Goal: Book appointment/travel/reservation

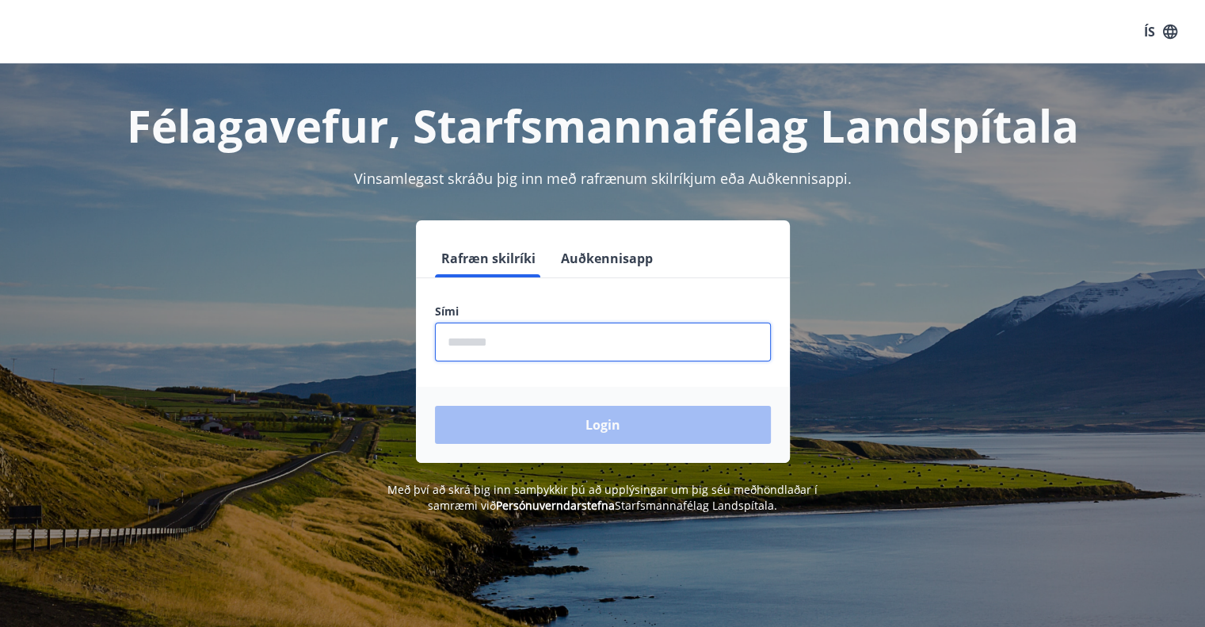
click at [509, 344] on input "phone" at bounding box center [603, 341] width 336 height 39
type input "********"
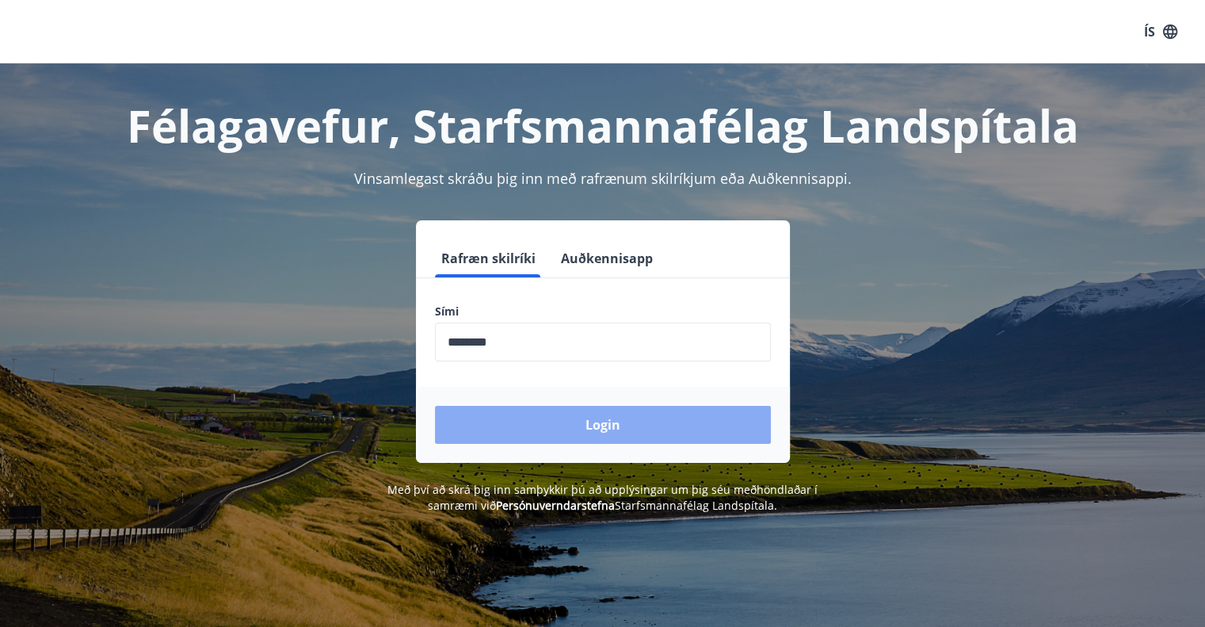
click at [567, 417] on button "Login" at bounding box center [603, 425] width 336 height 38
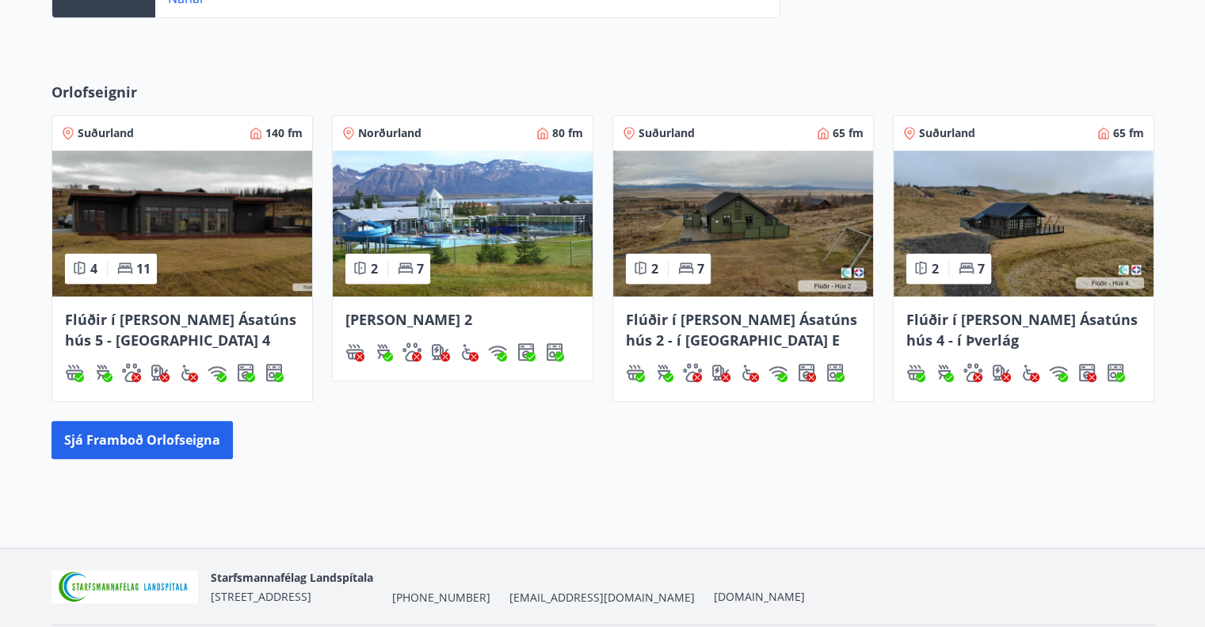
scroll to position [646, 0]
click at [158, 441] on button "Sjá framboð orlofseigna" at bounding box center [141, 440] width 181 height 38
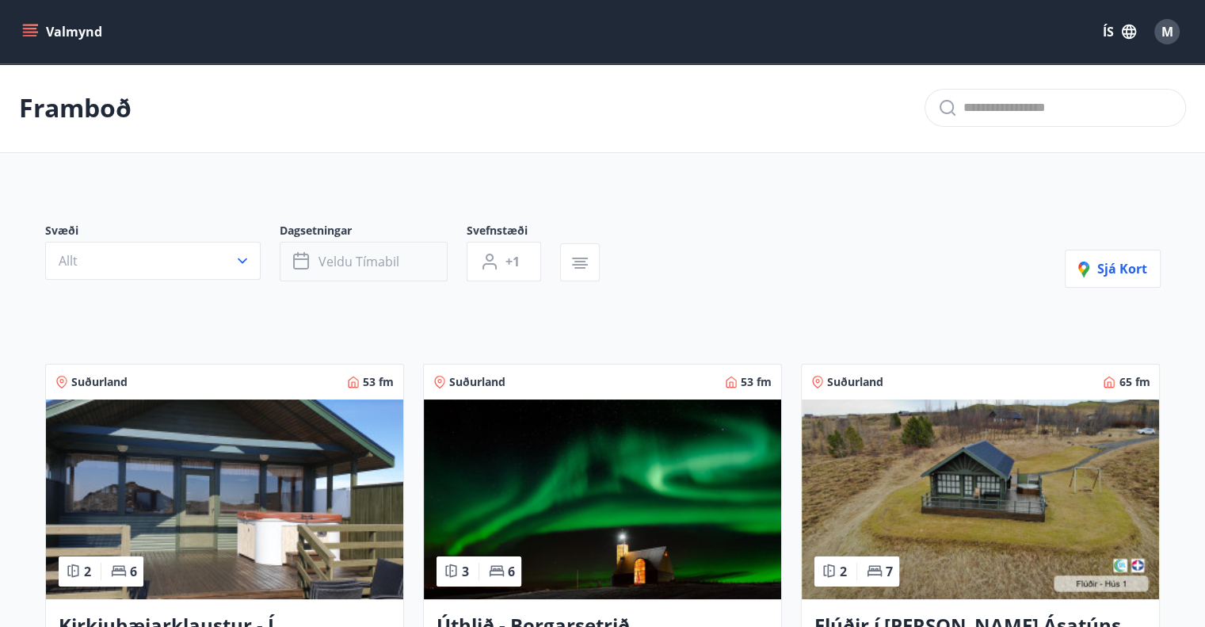
click at [354, 269] on span "Veldu tímabil" at bounding box center [358, 261] width 81 height 17
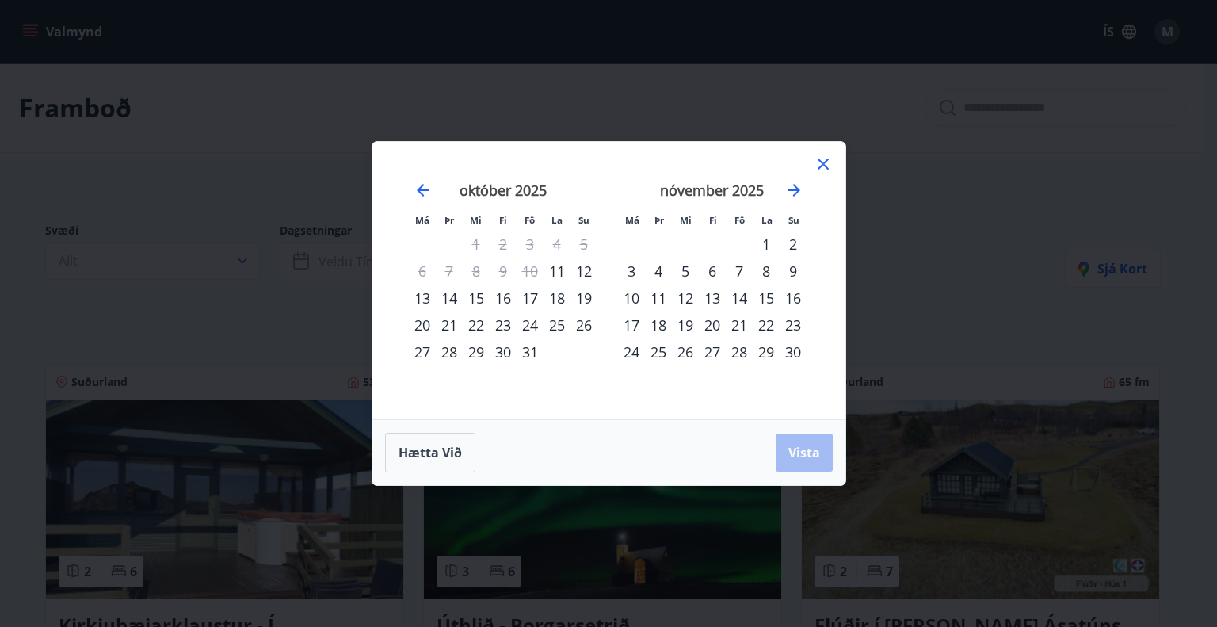
drag, startPoint x: 530, startPoint y: 332, endPoint x: 589, endPoint y: 372, distance: 71.9
click at [589, 372] on div "[DATE] 1 2 3 4 5 6 7 8 9 10 11 12 13 14 15 16 17 18 19 20 21 22 23 24 25 26 27 …" at bounding box center [503, 291] width 209 height 260
click at [530, 349] on div "31" at bounding box center [530, 351] width 27 height 27
click at [797, 244] on div "2" at bounding box center [793, 244] width 27 height 27
click at [795, 458] on span "Vista" at bounding box center [804, 452] width 32 height 17
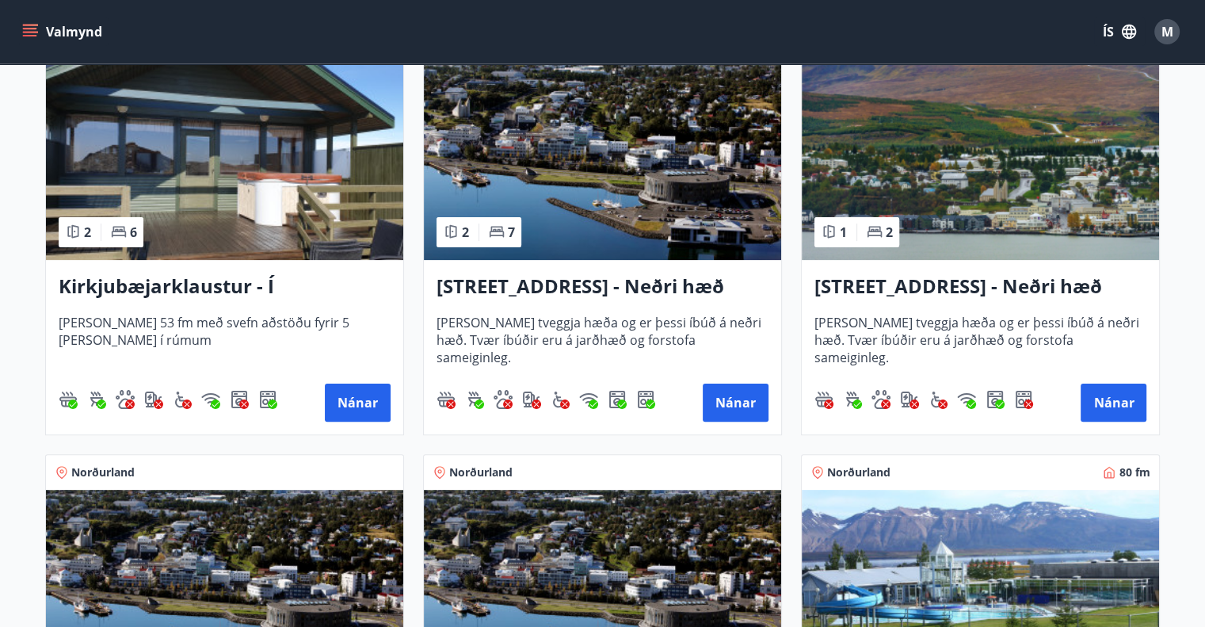
scroll to position [330, 0]
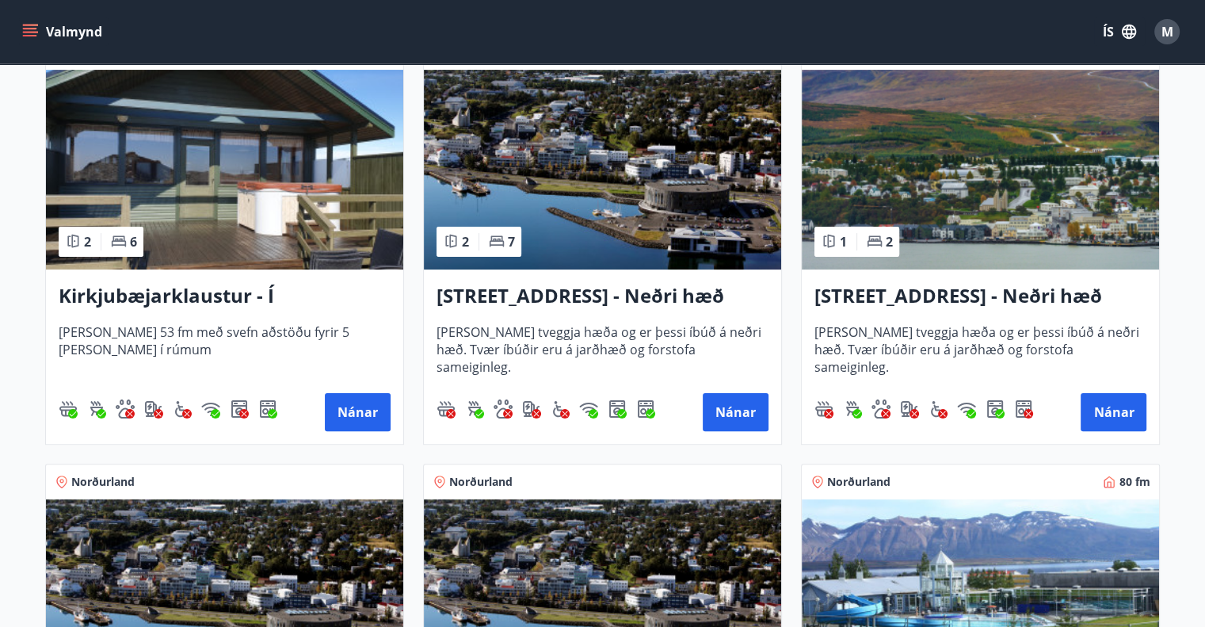
click at [686, 290] on h3 "[STREET_ADDRESS] - Neðri hæð íbúð 3" at bounding box center [603, 296] width 332 height 29
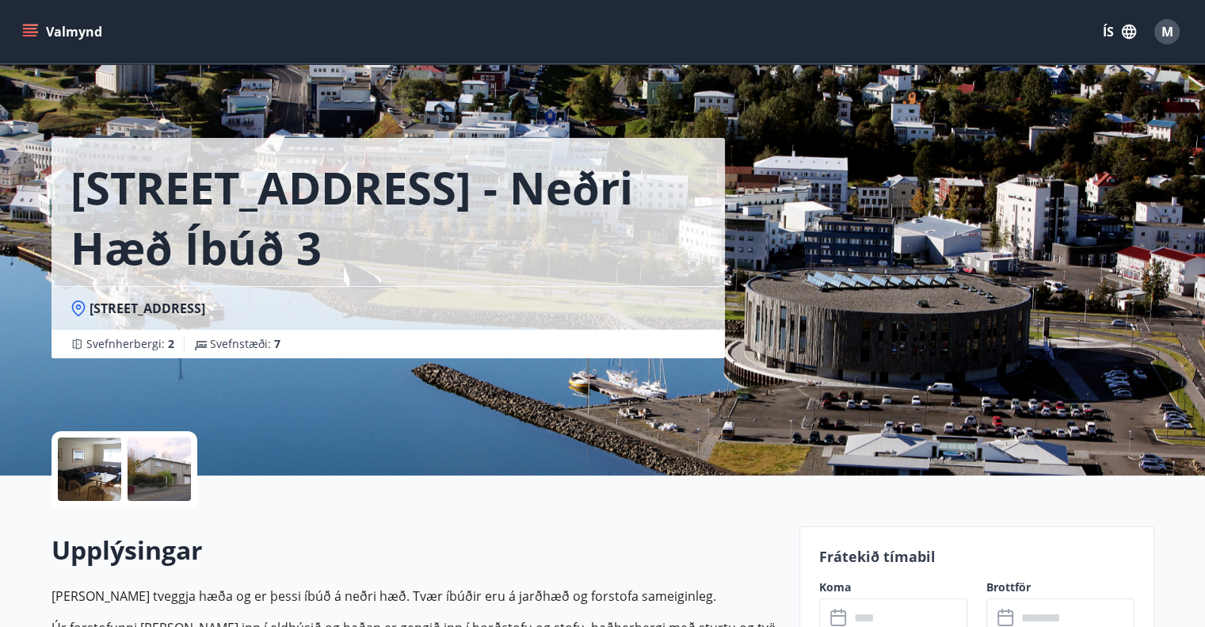
click at [101, 469] on div at bounding box center [89, 468] width 63 height 63
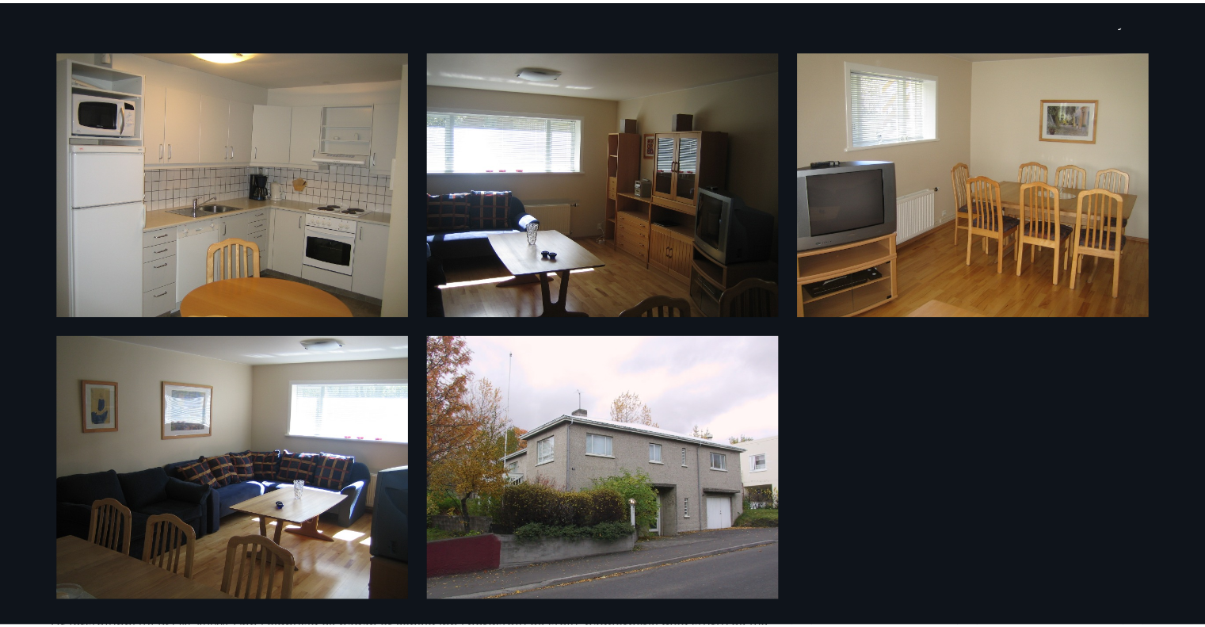
scroll to position [6, 0]
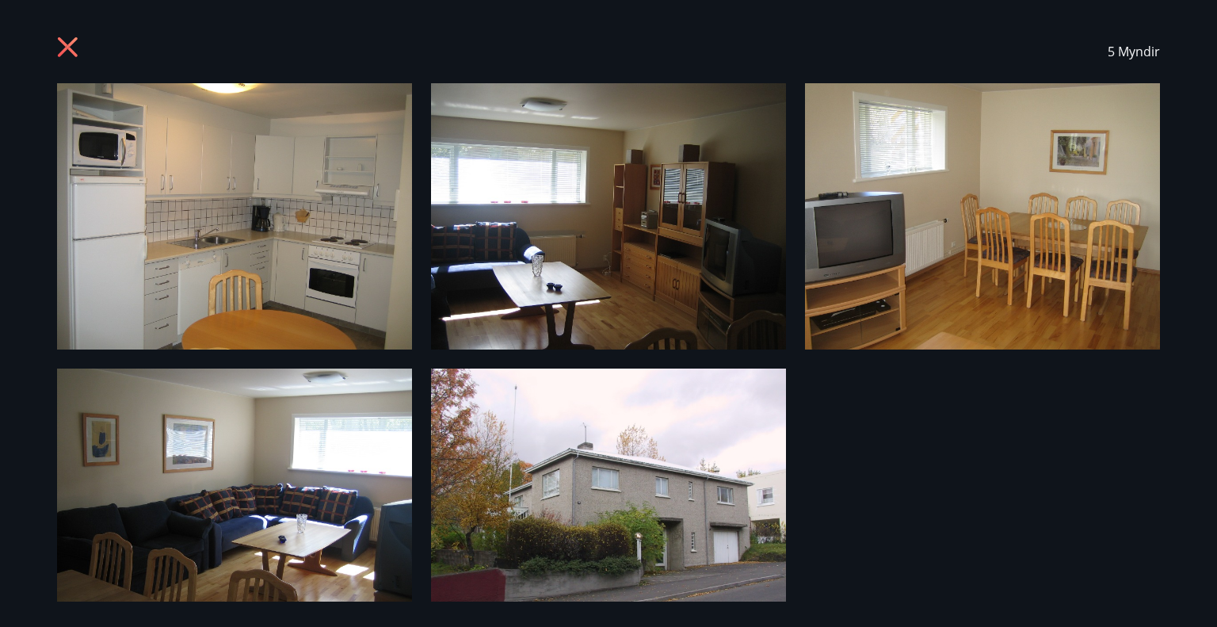
click at [73, 52] on icon at bounding box center [68, 47] width 20 height 20
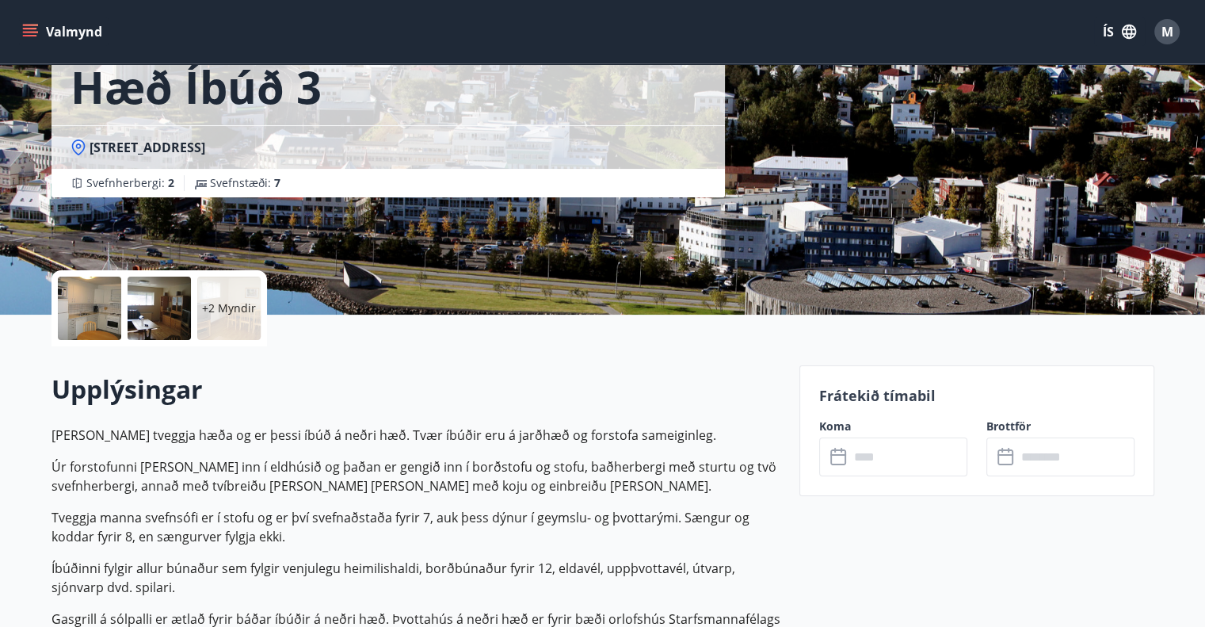
scroll to position [162, 0]
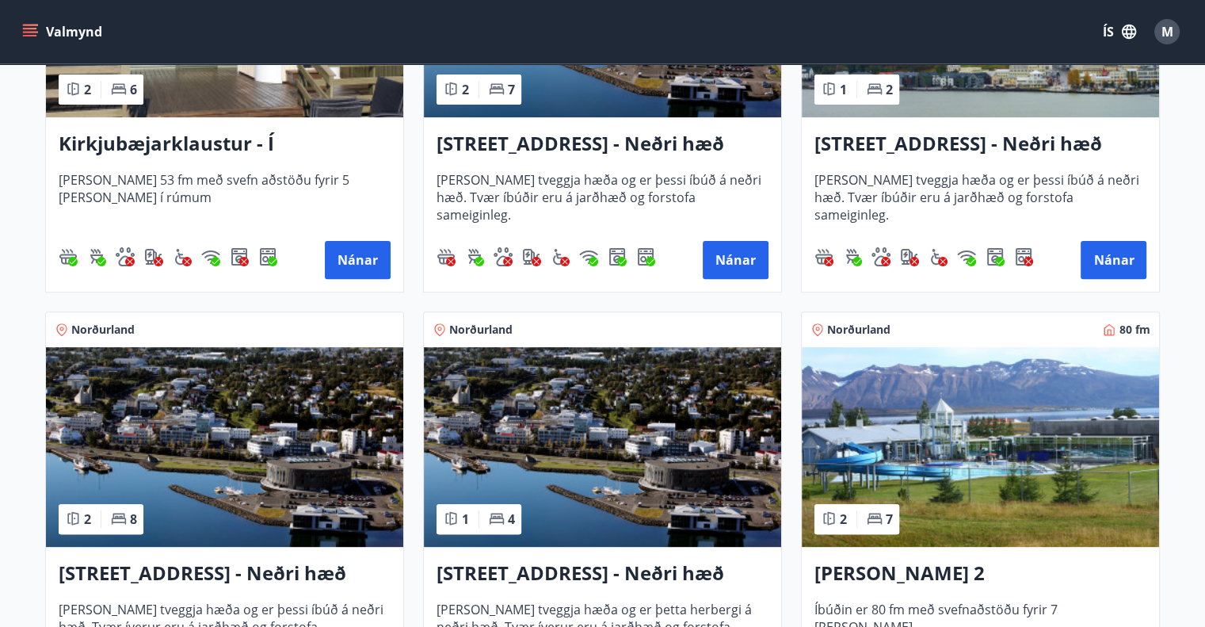
scroll to position [785, 0]
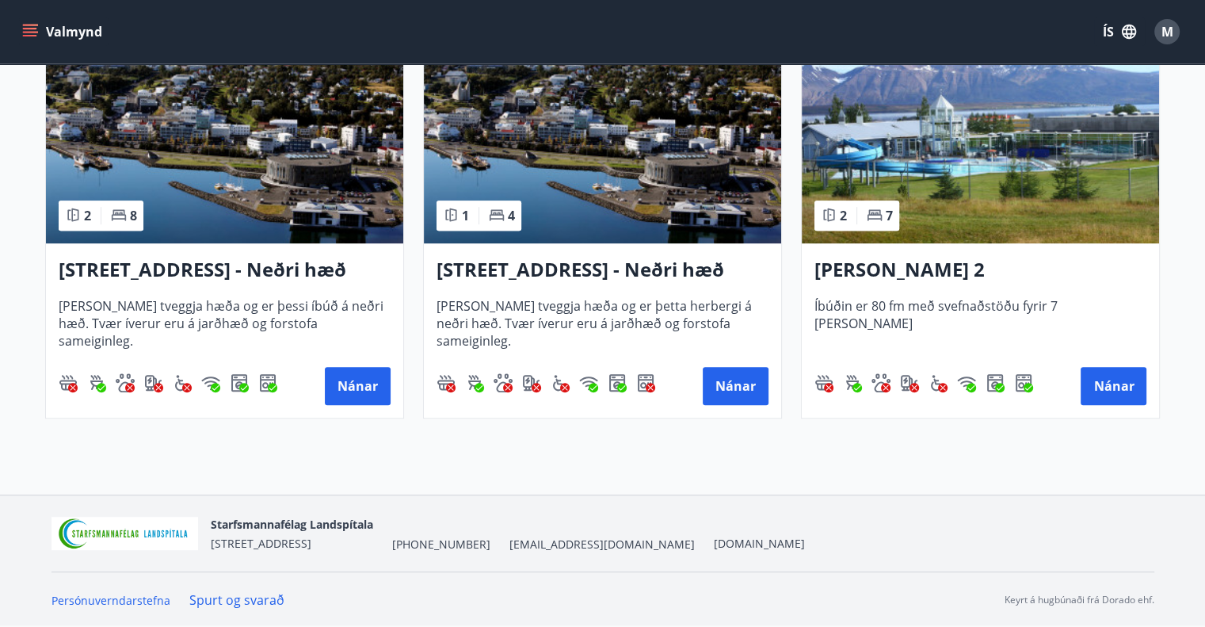
click at [303, 272] on h3 "[STREET_ADDRESS] - Neðri hæð íbúð 2" at bounding box center [225, 270] width 332 height 29
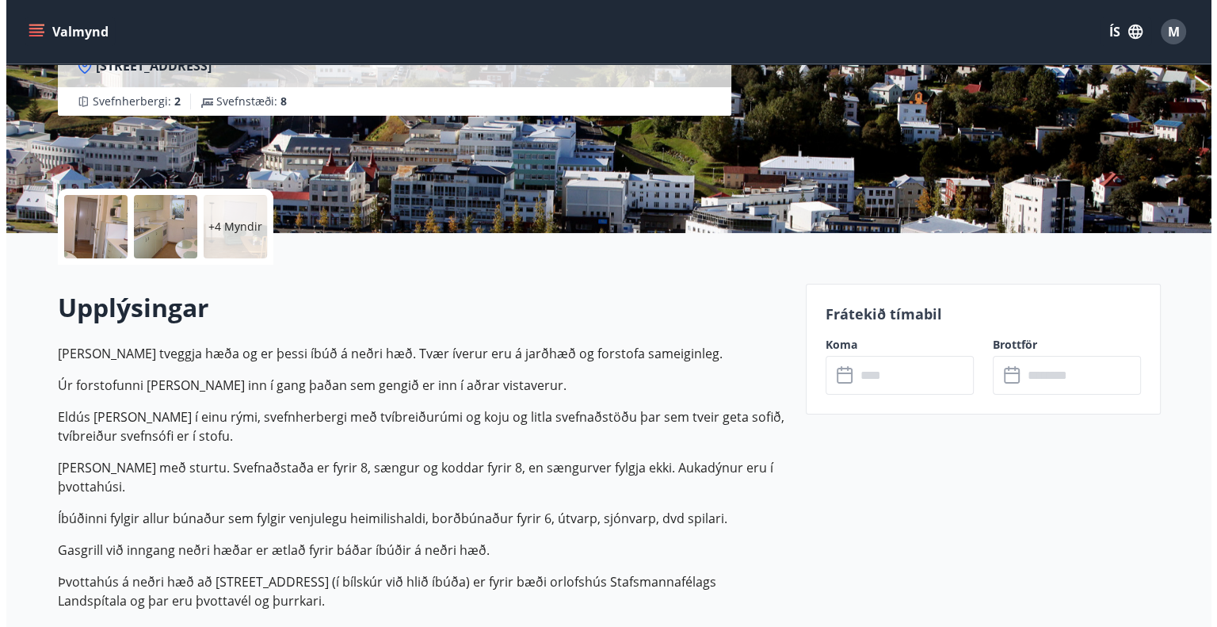
scroll to position [247, 0]
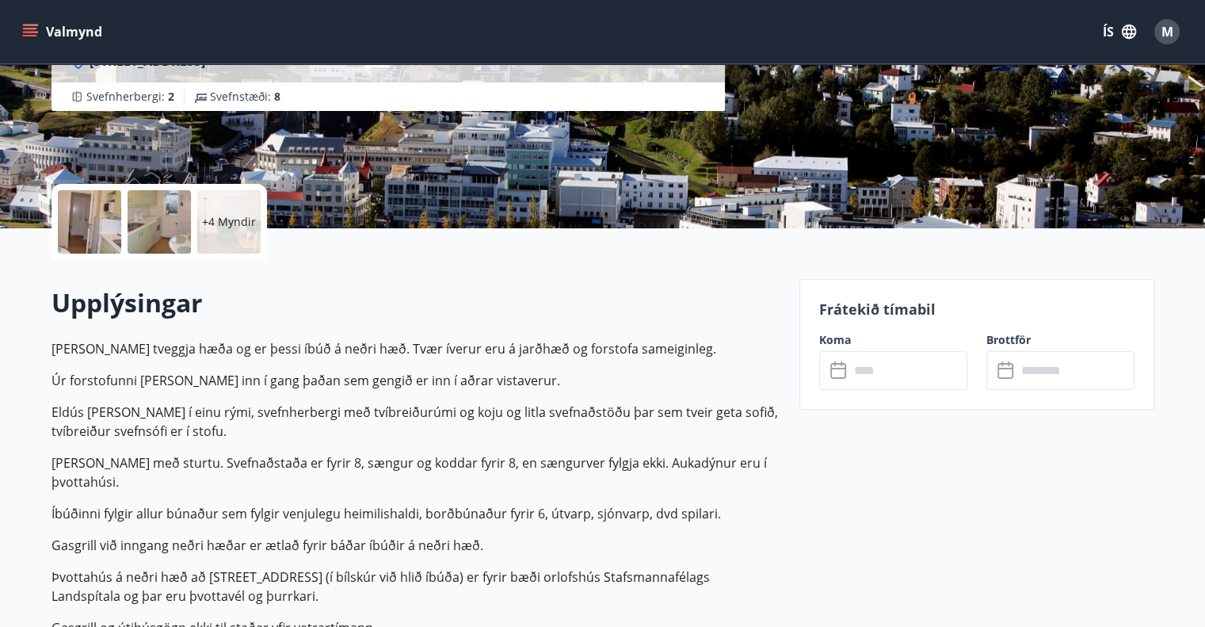
click at [67, 235] on div at bounding box center [89, 221] width 63 height 63
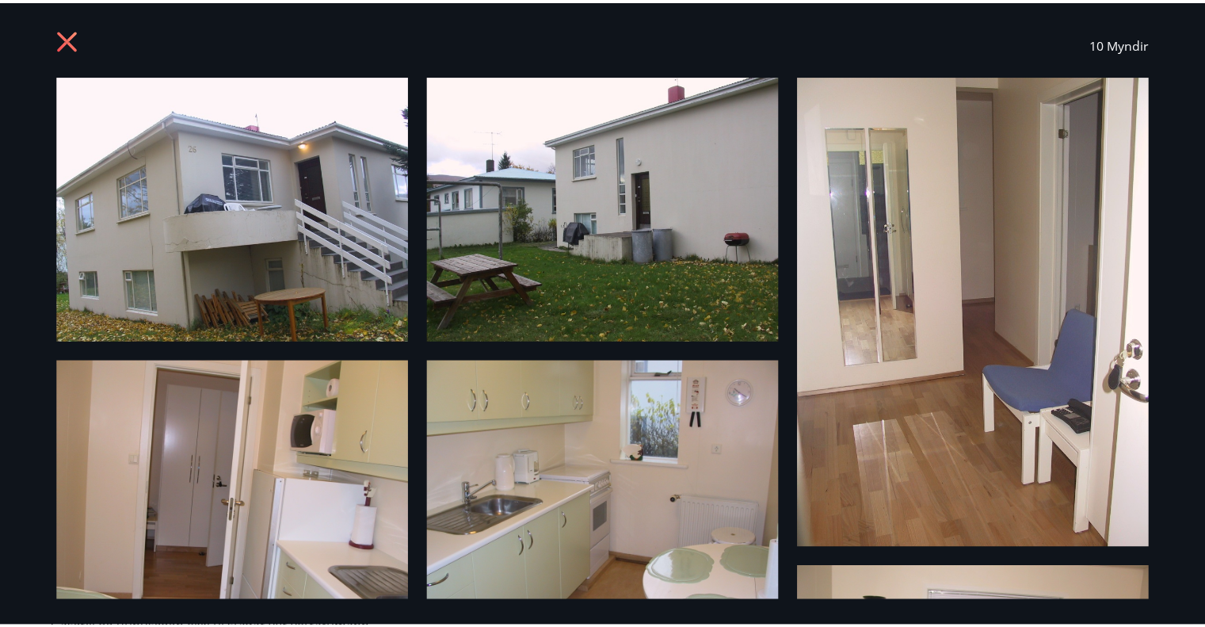
scroll to position [0, 0]
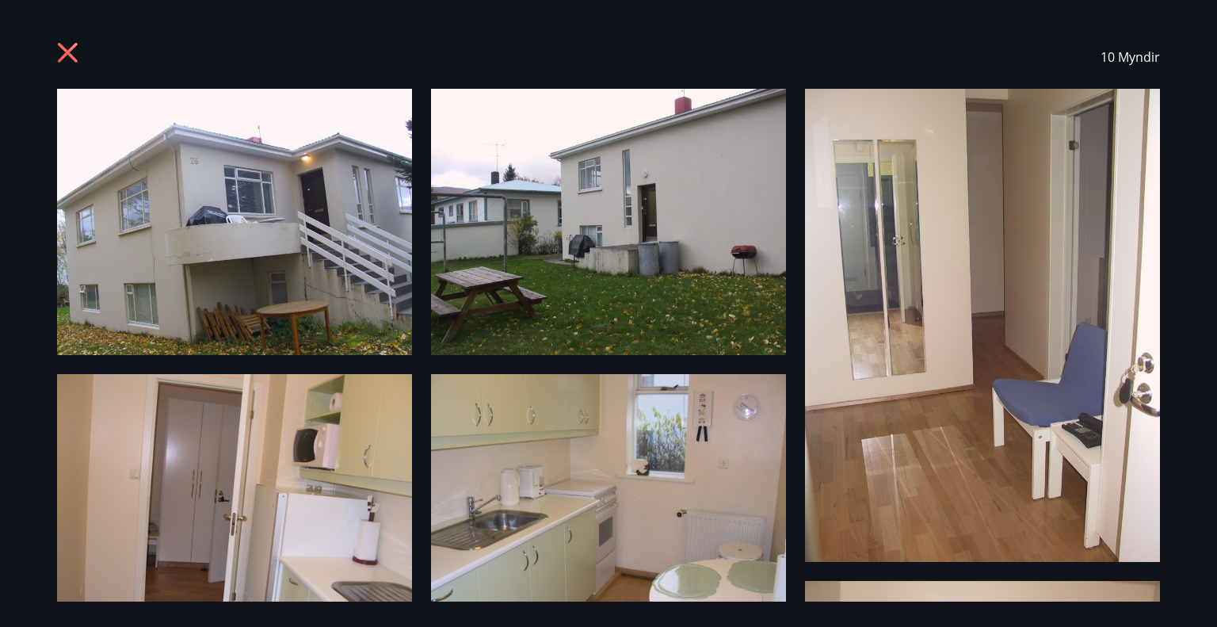
click at [63, 55] on icon at bounding box center [68, 53] width 20 height 20
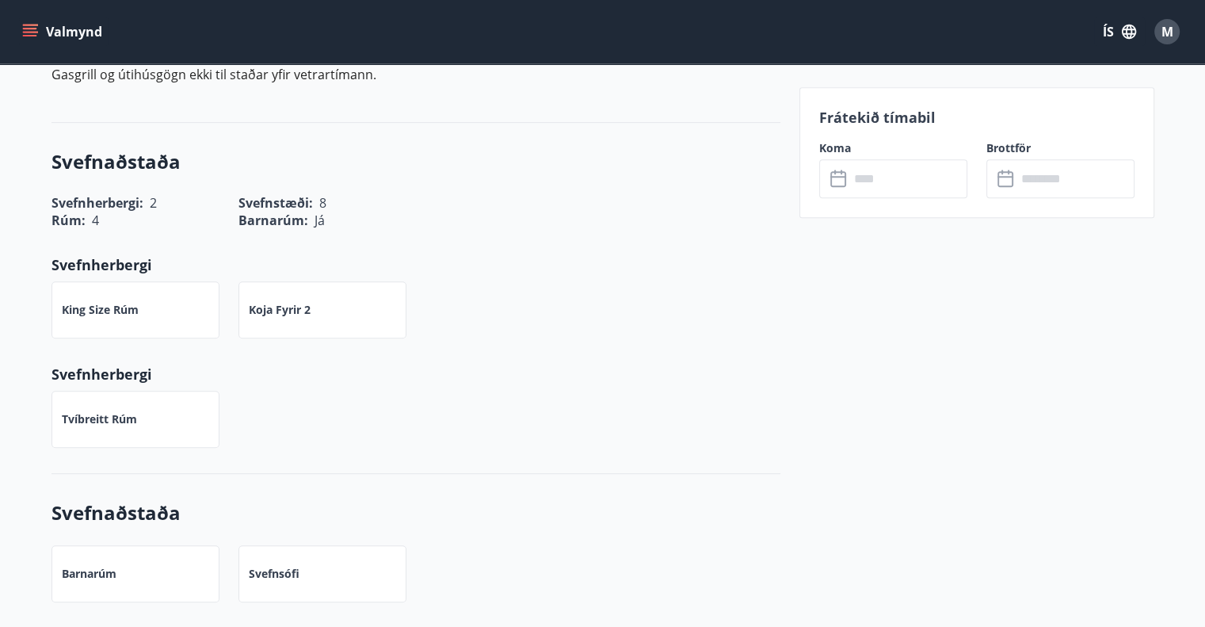
scroll to position [801, 0]
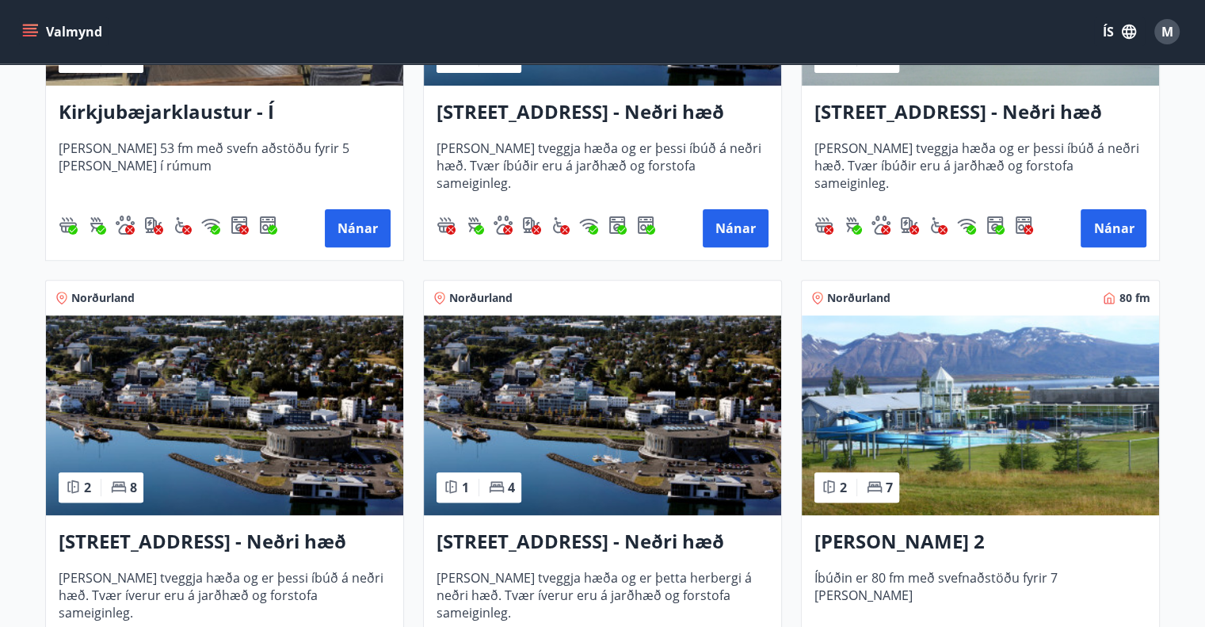
scroll to position [668, 0]
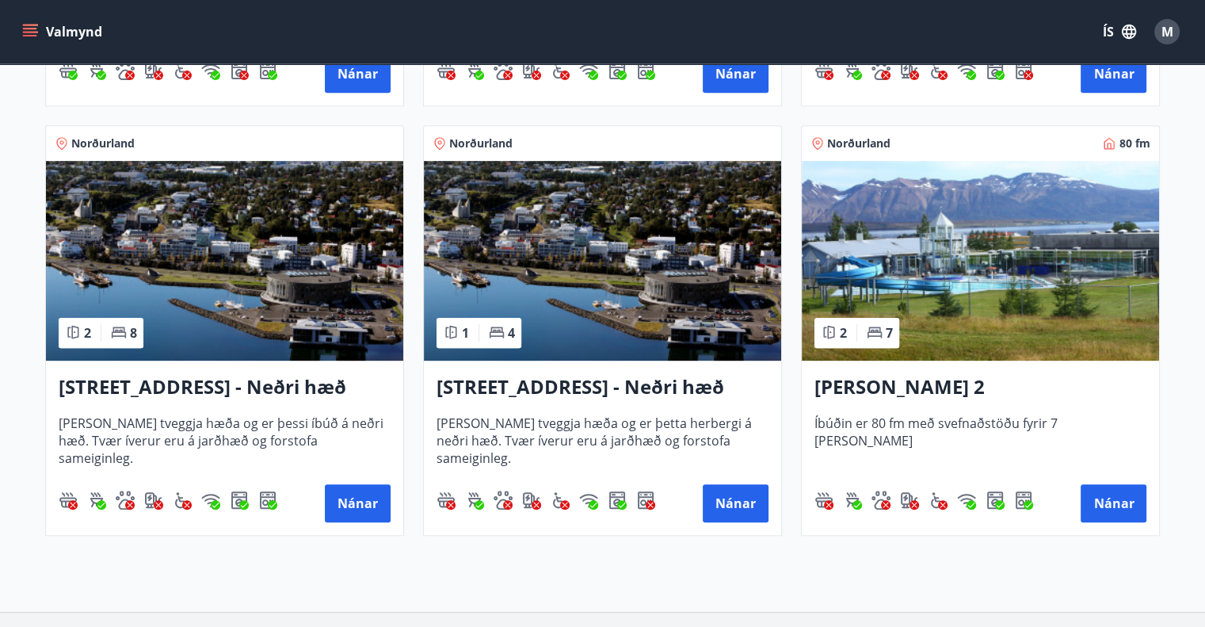
drag, startPoint x: 622, startPoint y: 387, endPoint x: 580, endPoint y: 387, distance: 42.0
click at [580, 387] on h3 "[STREET_ADDRESS] - Neðri hæð íbúð 3" at bounding box center [603, 387] width 332 height 29
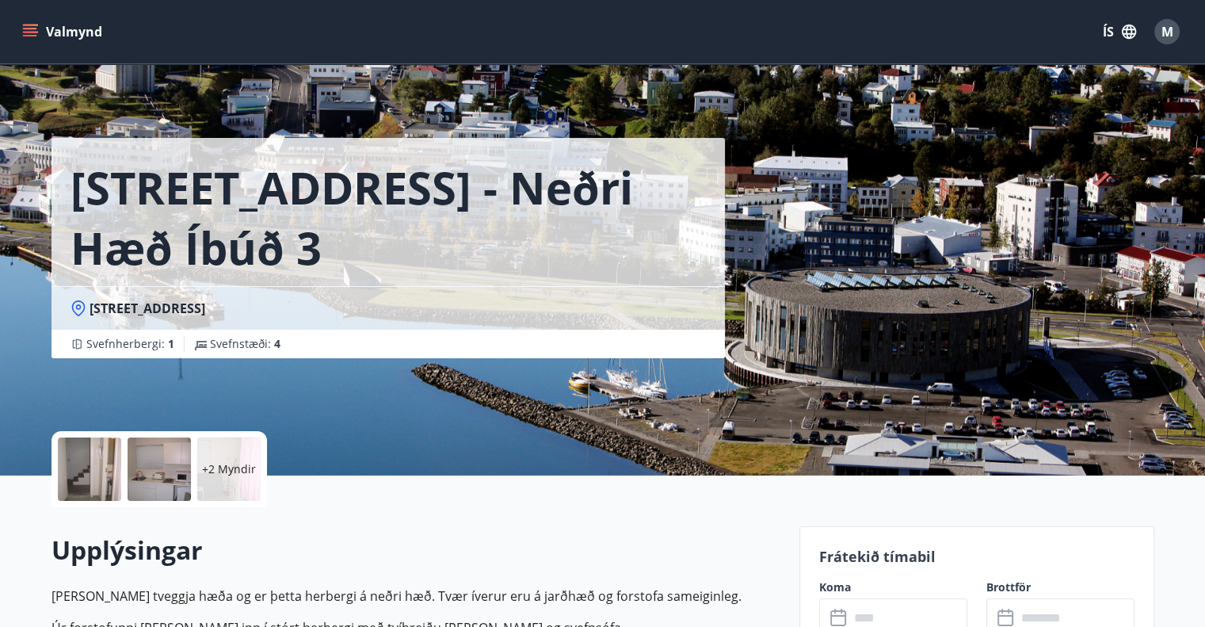
click at [65, 486] on div at bounding box center [89, 468] width 63 height 63
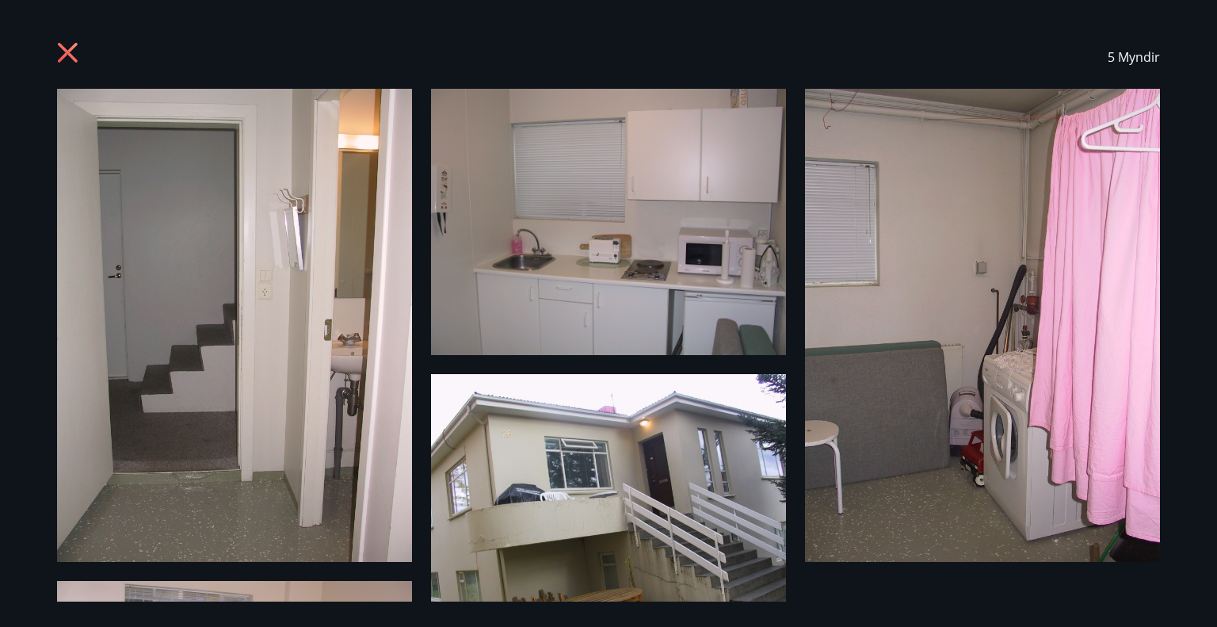
click at [63, 53] on icon at bounding box center [69, 54] width 25 height 25
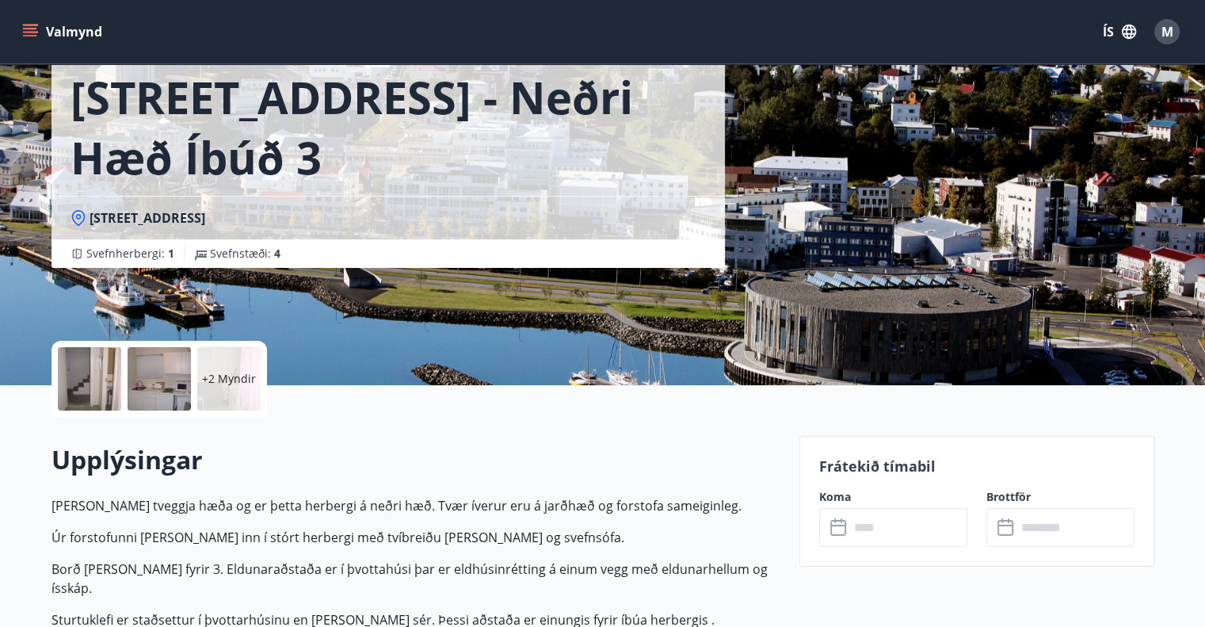
scroll to position [89, 0]
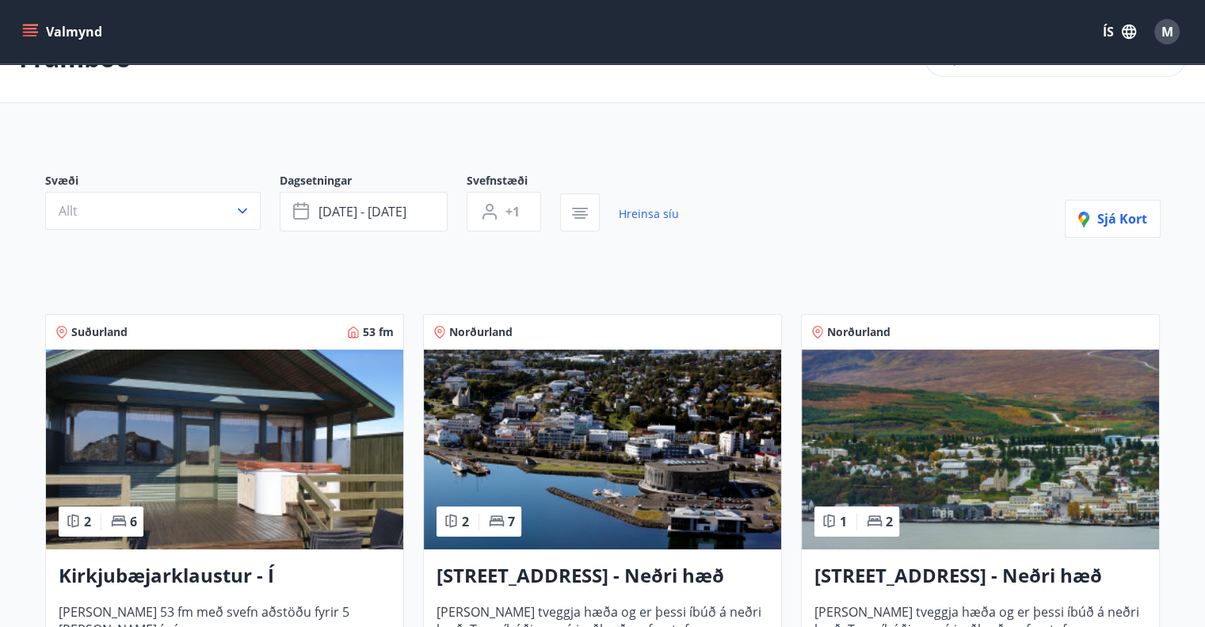
scroll to position [60, 0]
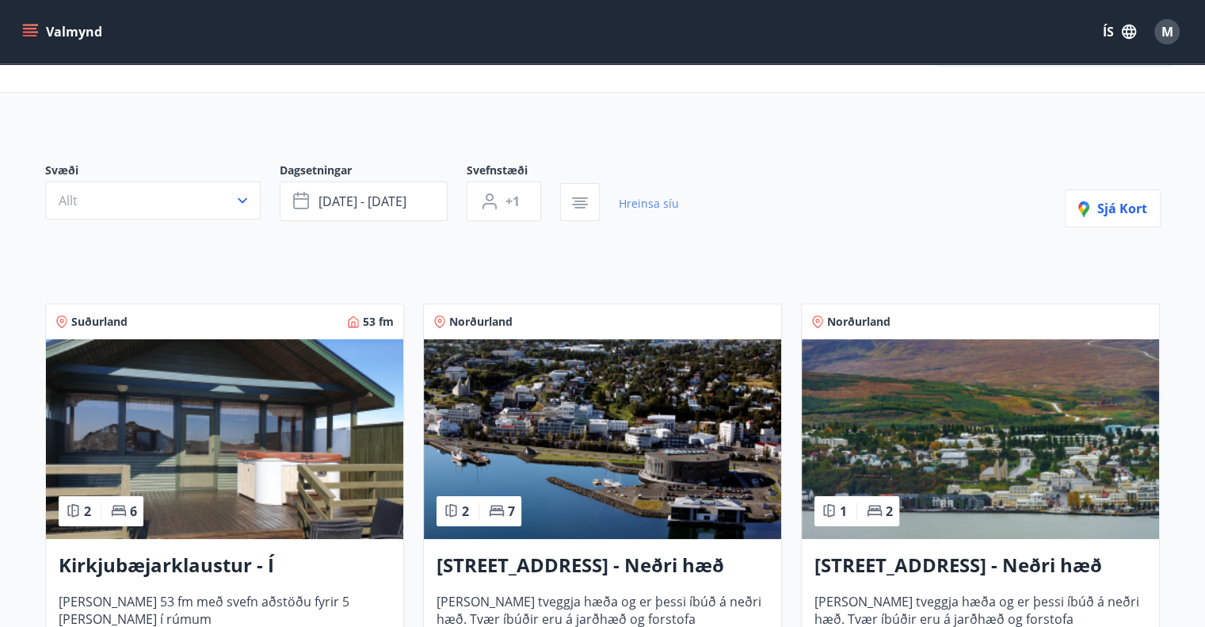
click at [669, 193] on link "Hreinsa síu" at bounding box center [649, 203] width 60 height 35
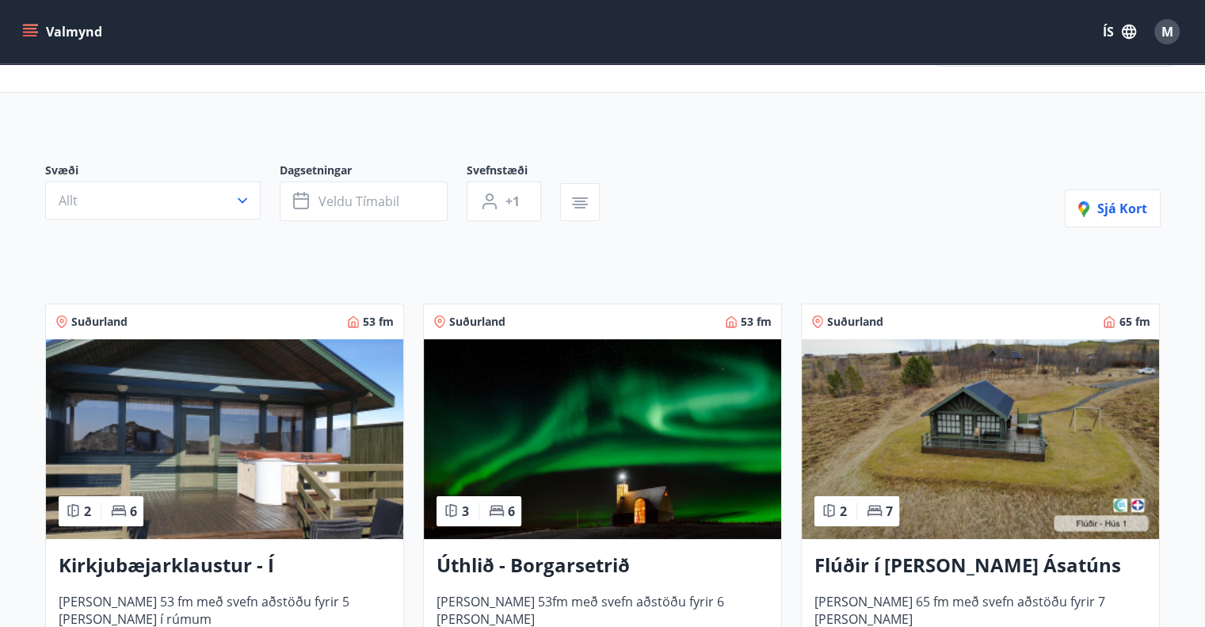
scroll to position [63, 0]
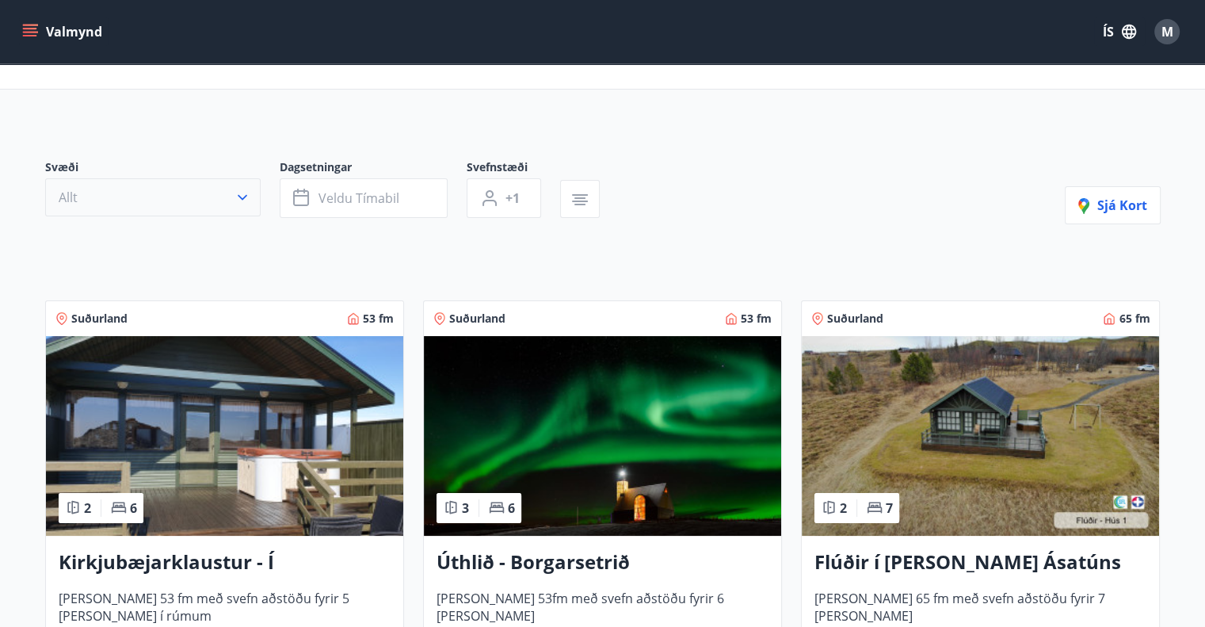
click at [243, 178] on button "Allt" at bounding box center [152, 197] width 215 height 38
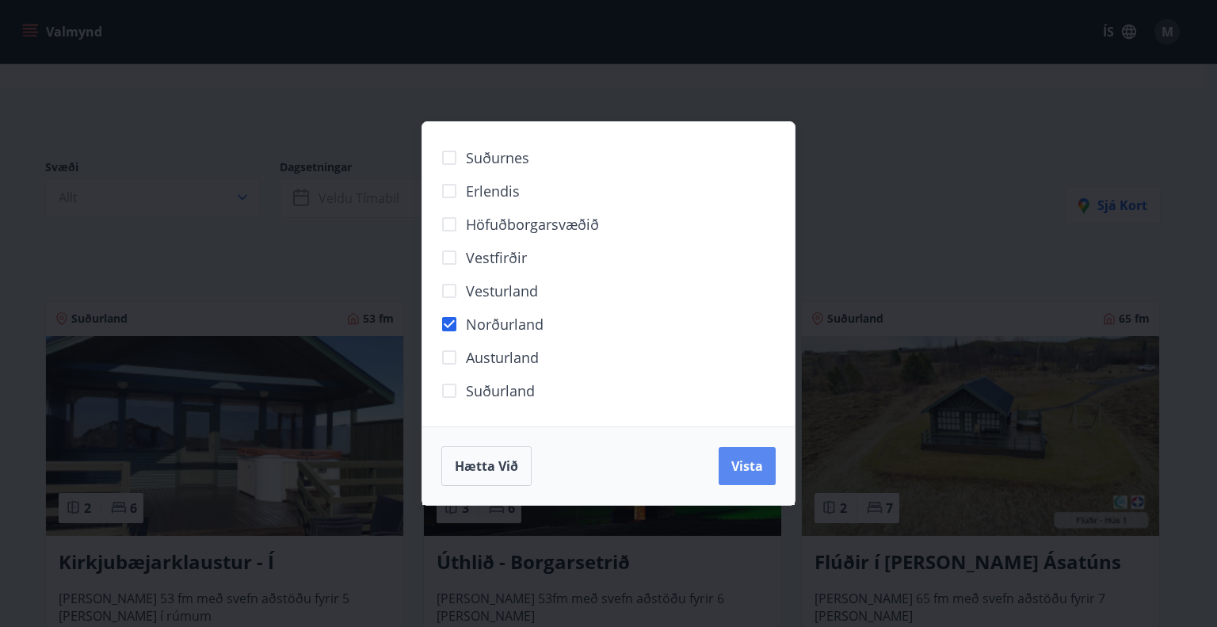
click at [745, 483] on button "Vista" at bounding box center [747, 466] width 57 height 38
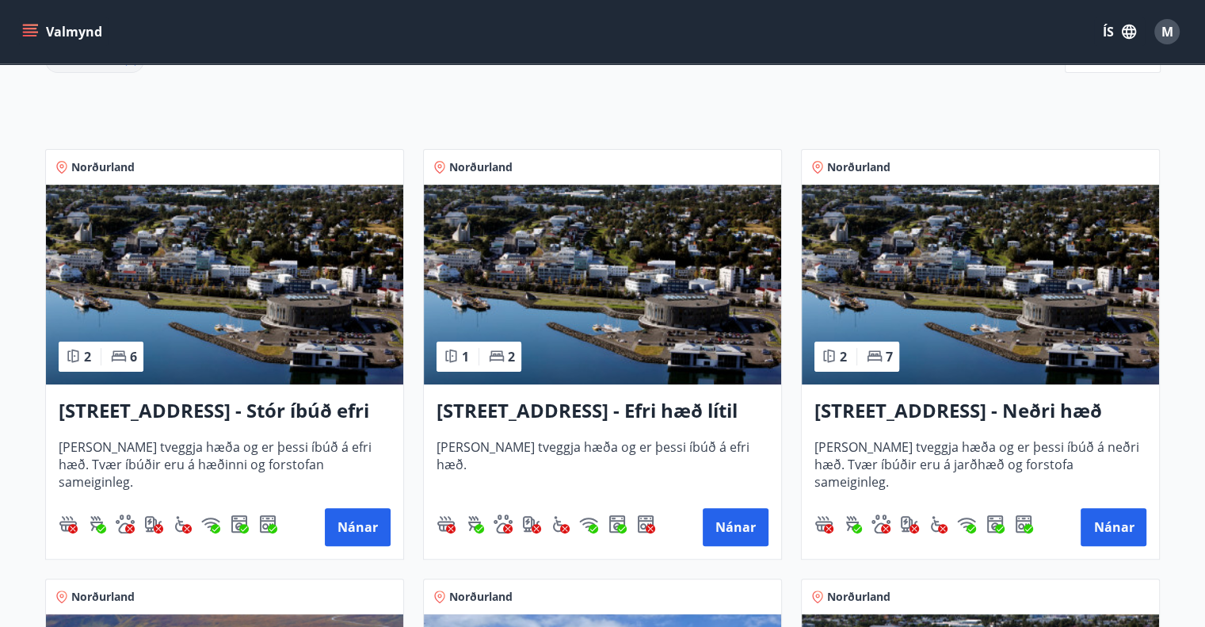
scroll to position [254, 0]
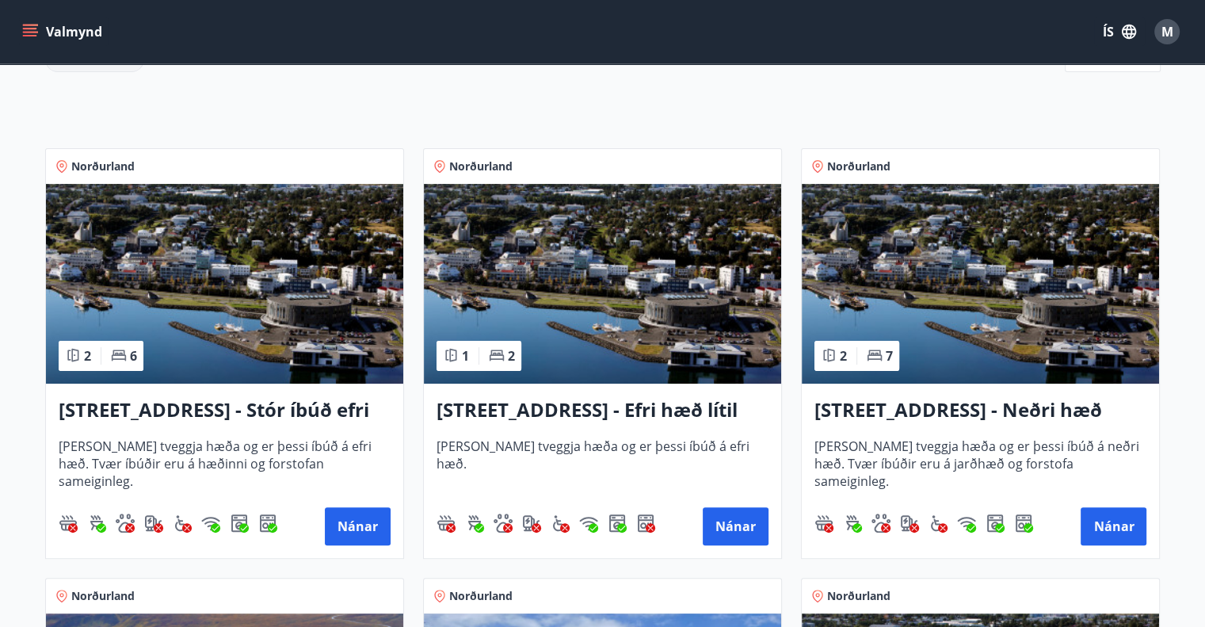
click at [274, 406] on h3 "[STREET_ADDRESS] - Stór íbúð efri hæð íbúð 1" at bounding box center [225, 410] width 332 height 29
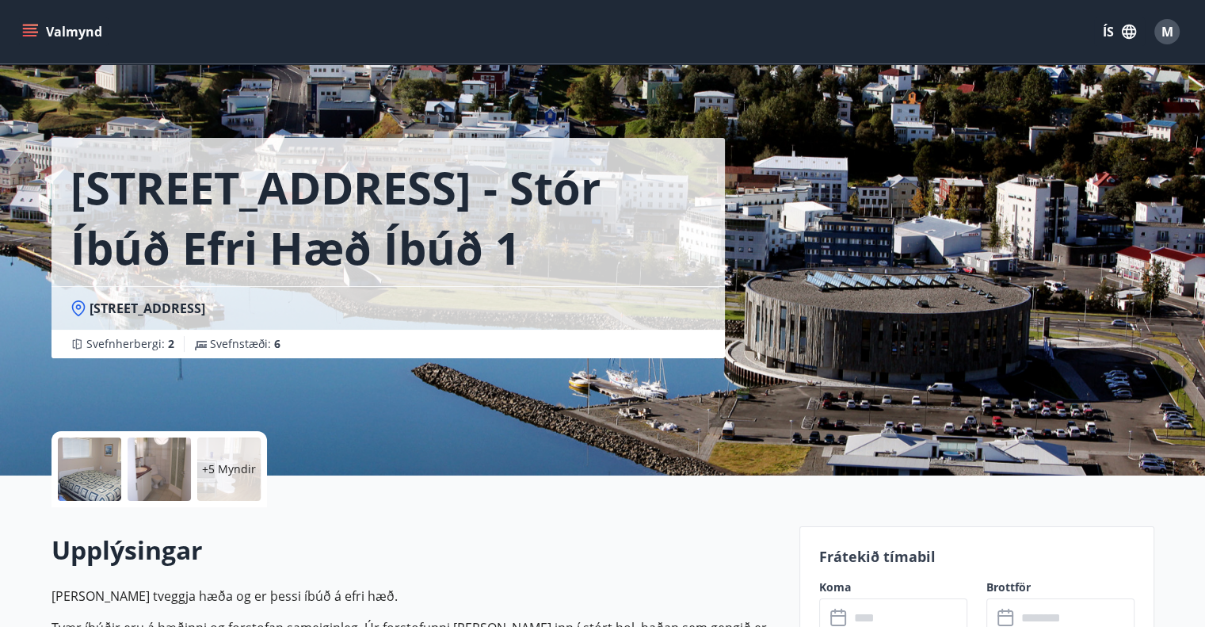
click at [98, 471] on div at bounding box center [89, 468] width 63 height 63
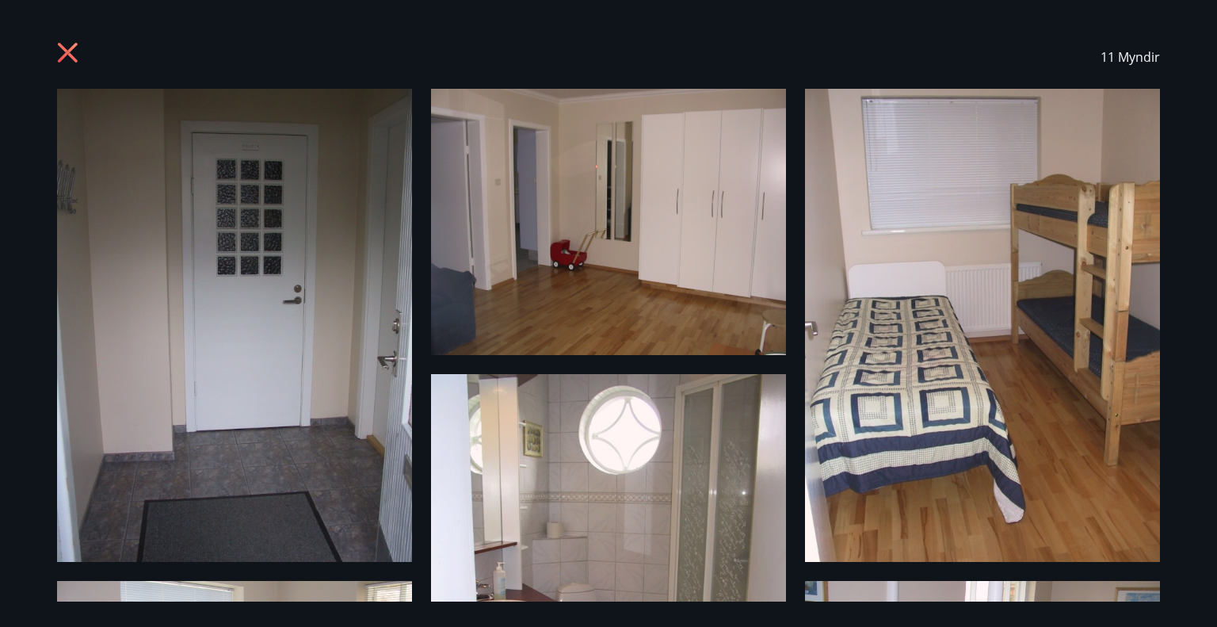
click at [78, 51] on icon at bounding box center [69, 54] width 25 height 25
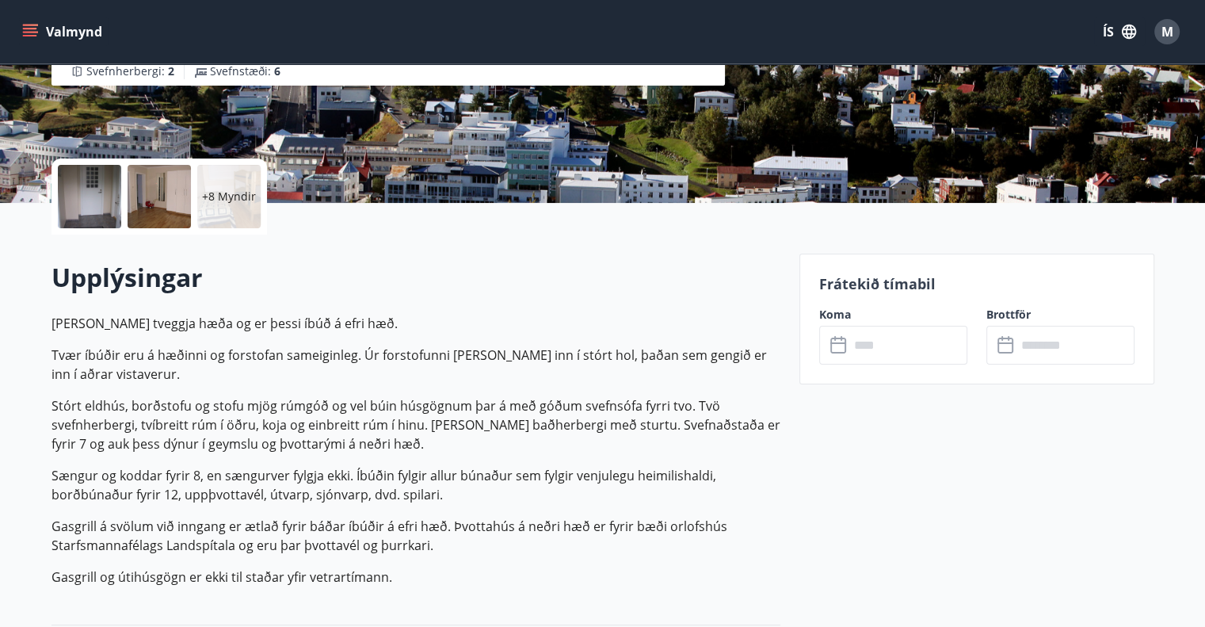
scroll to position [276, 0]
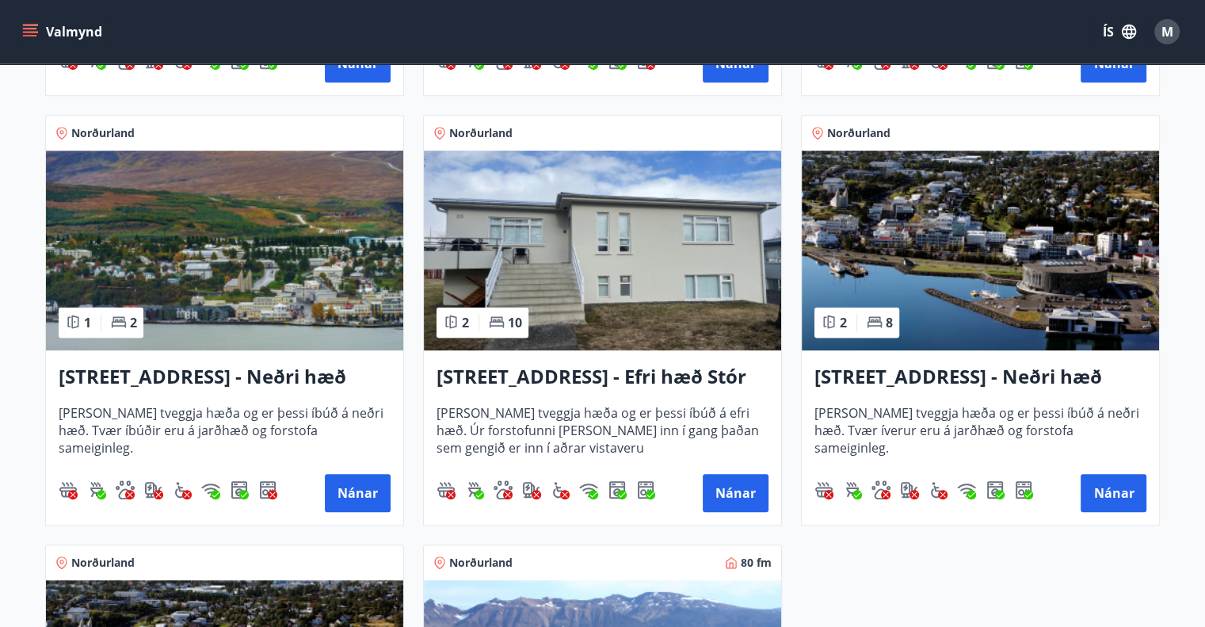
scroll to position [716, 0]
click at [592, 296] on img at bounding box center [602, 251] width 357 height 200
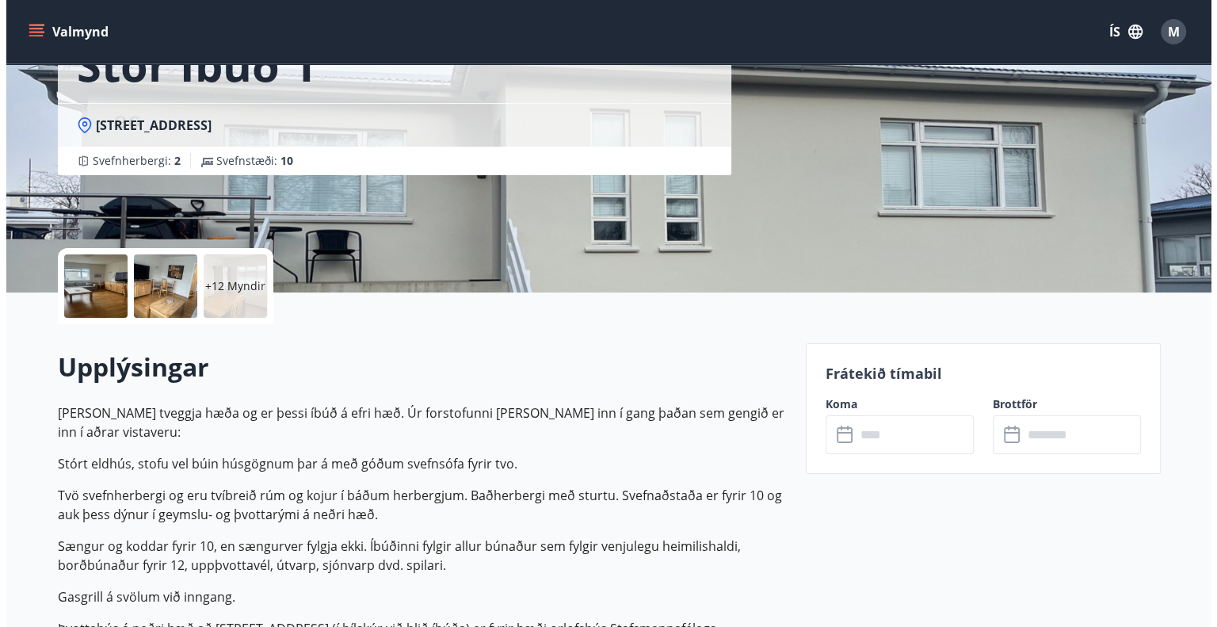
scroll to position [211, 0]
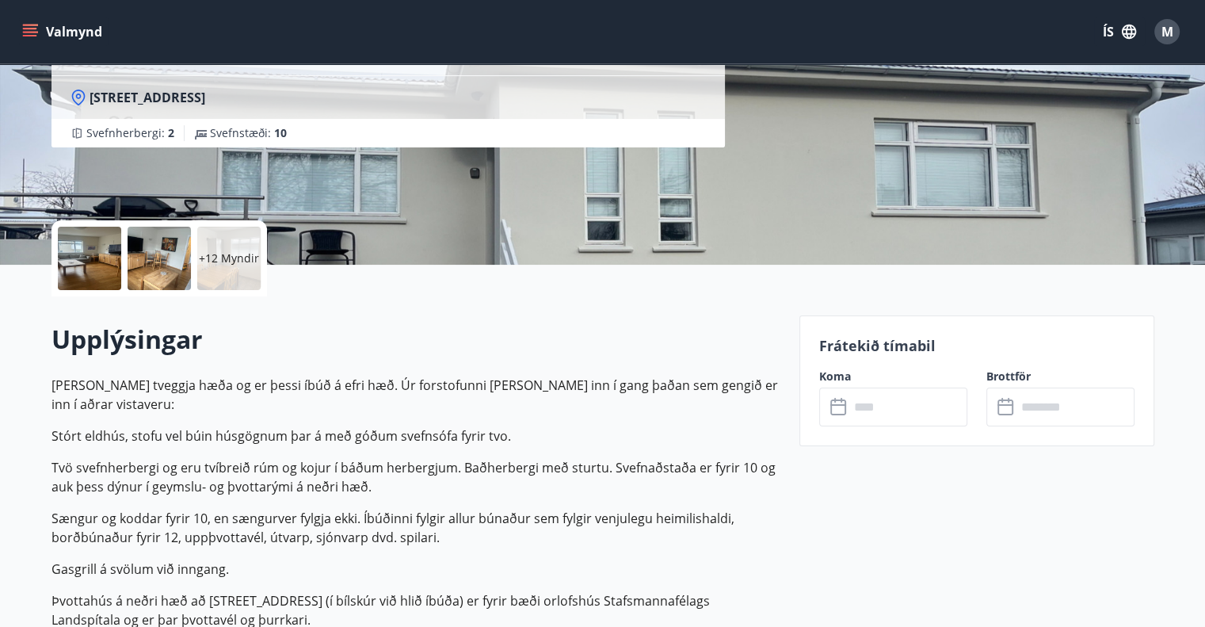
click at [92, 265] on div at bounding box center [89, 258] width 63 height 63
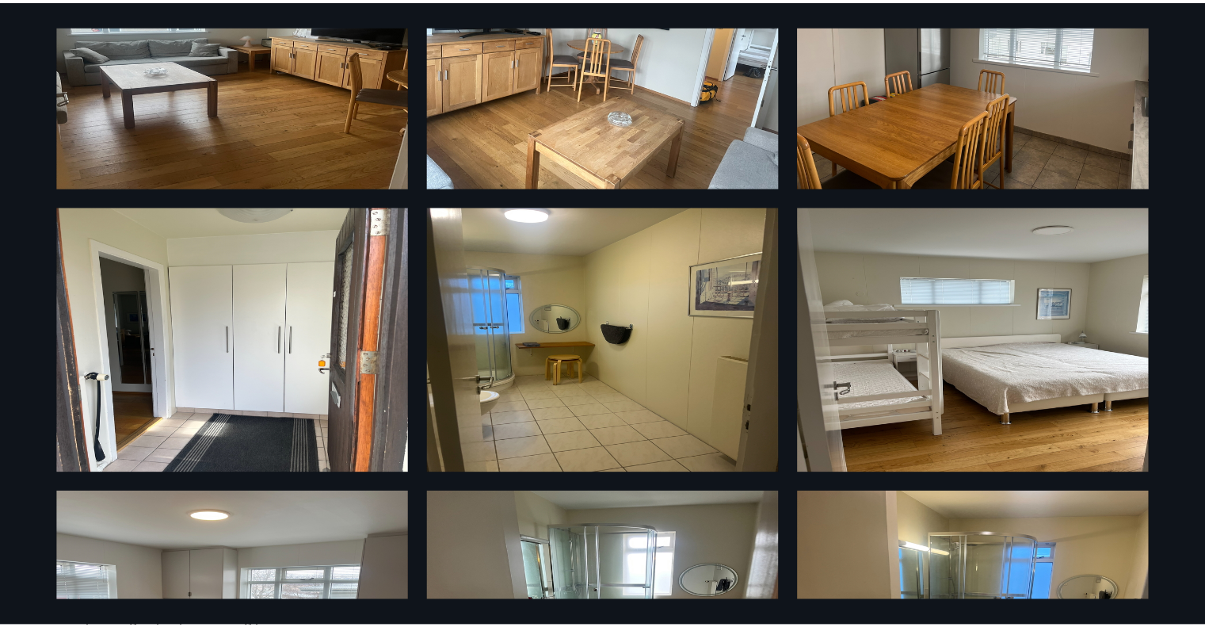
scroll to position [0, 0]
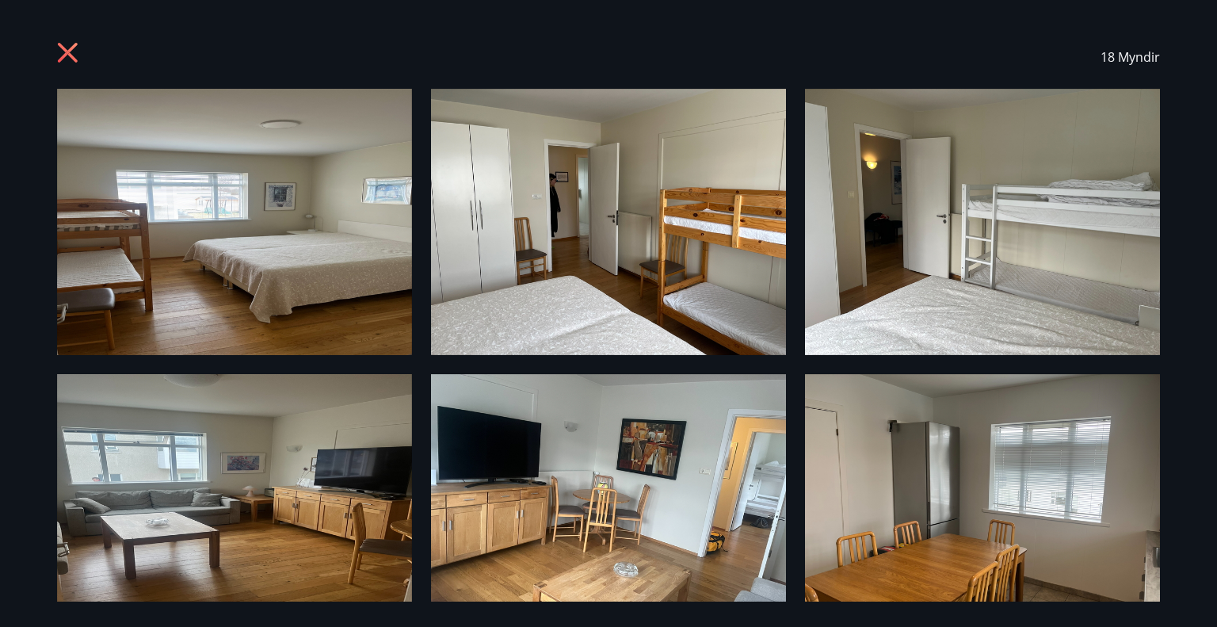
click at [69, 59] on icon at bounding box center [69, 54] width 25 height 25
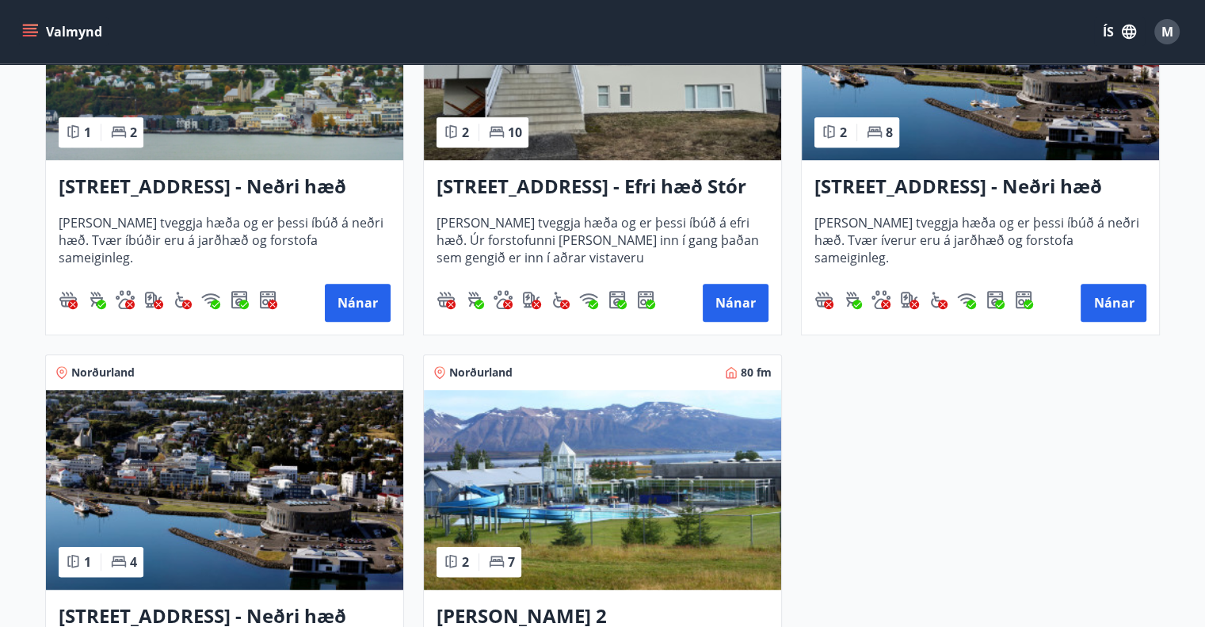
scroll to position [924, 0]
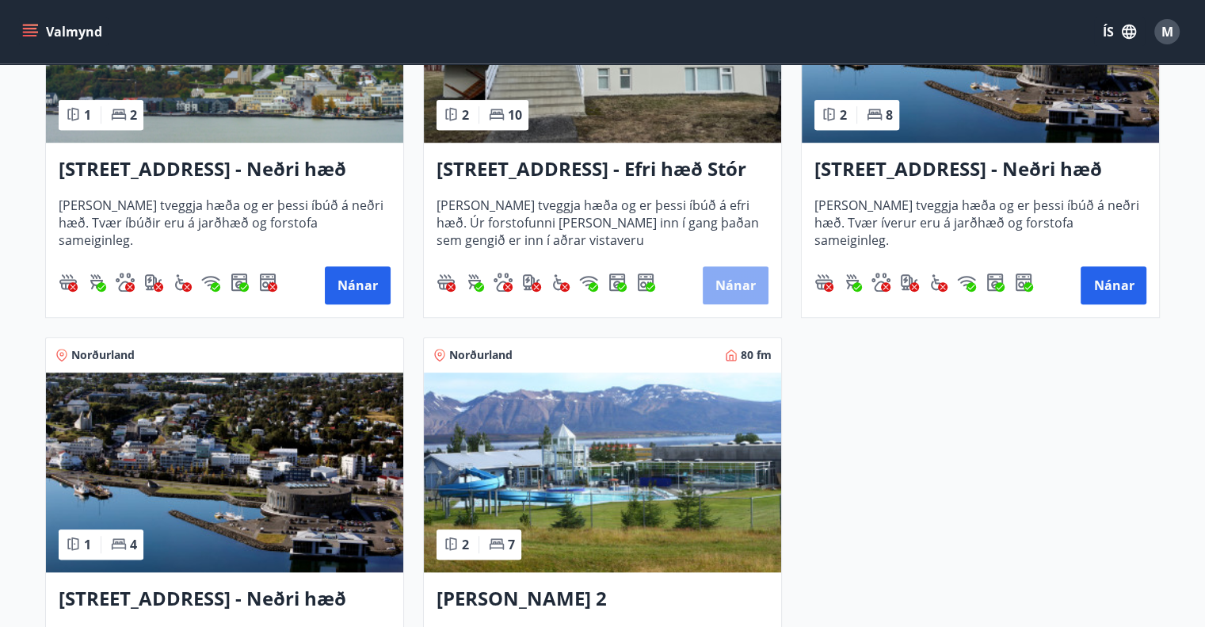
click at [736, 270] on button "Nánar" at bounding box center [736, 285] width 66 height 38
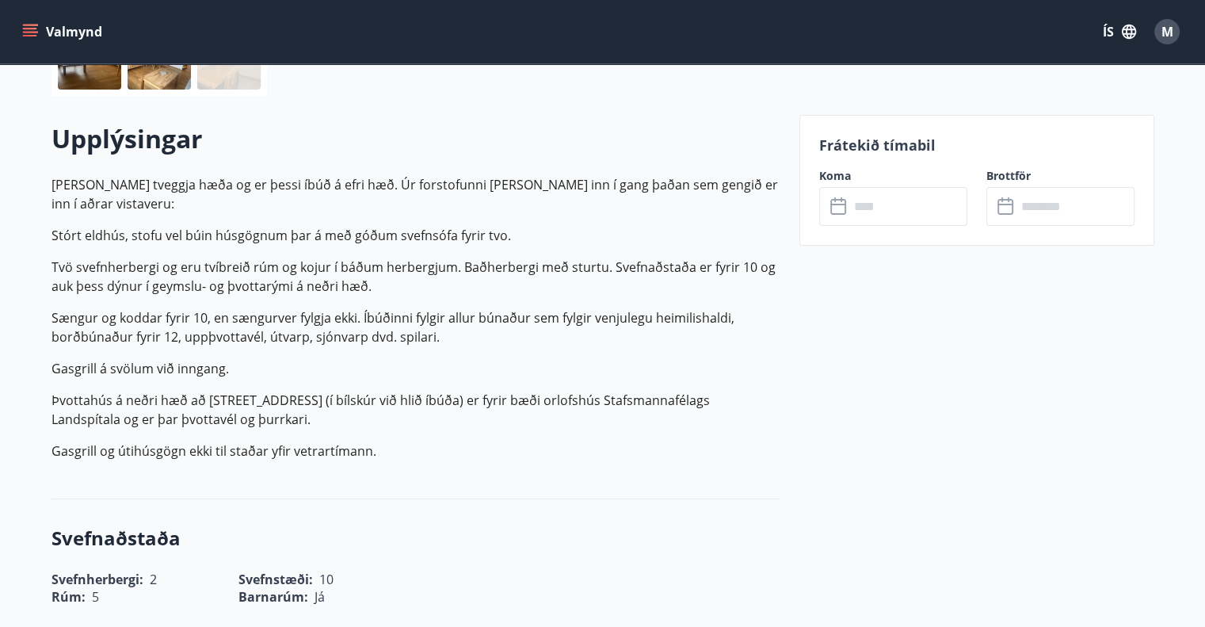
scroll to position [418, 0]
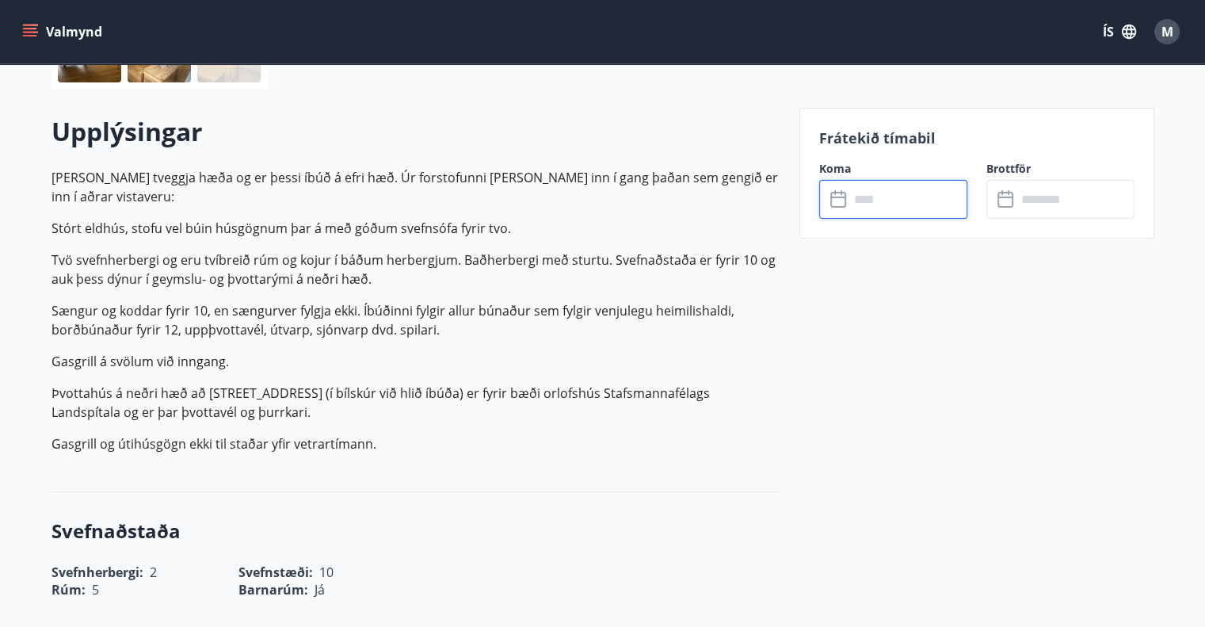
click at [927, 197] on input "text" at bounding box center [908, 199] width 118 height 39
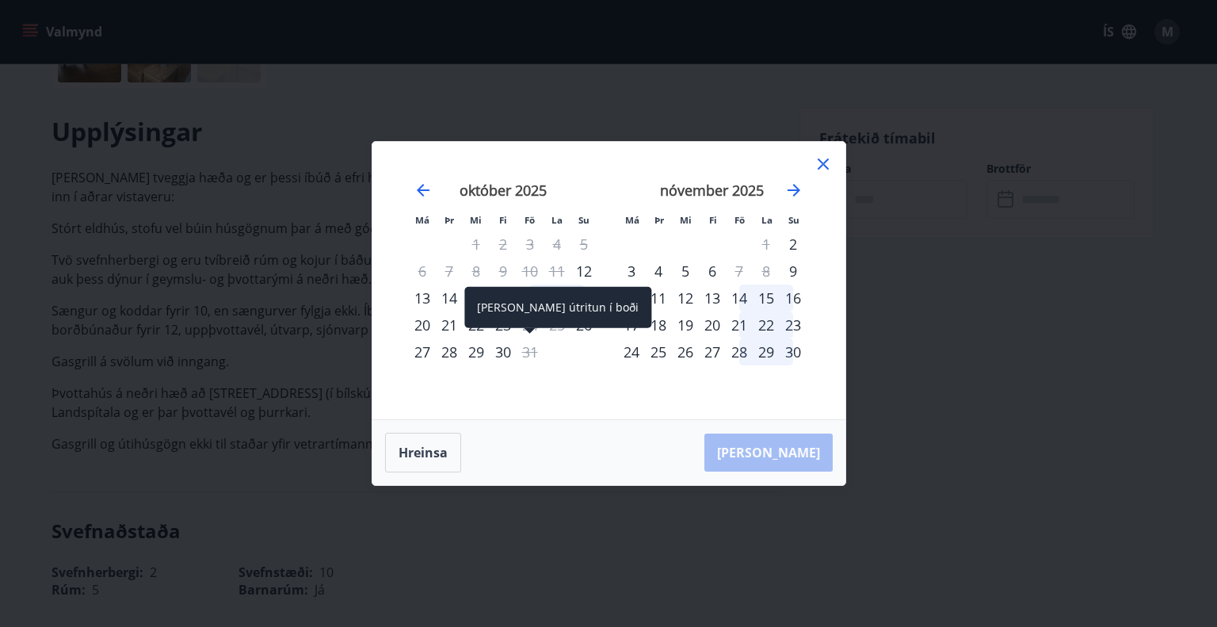
click at [526, 353] on div "31" at bounding box center [530, 351] width 27 height 27
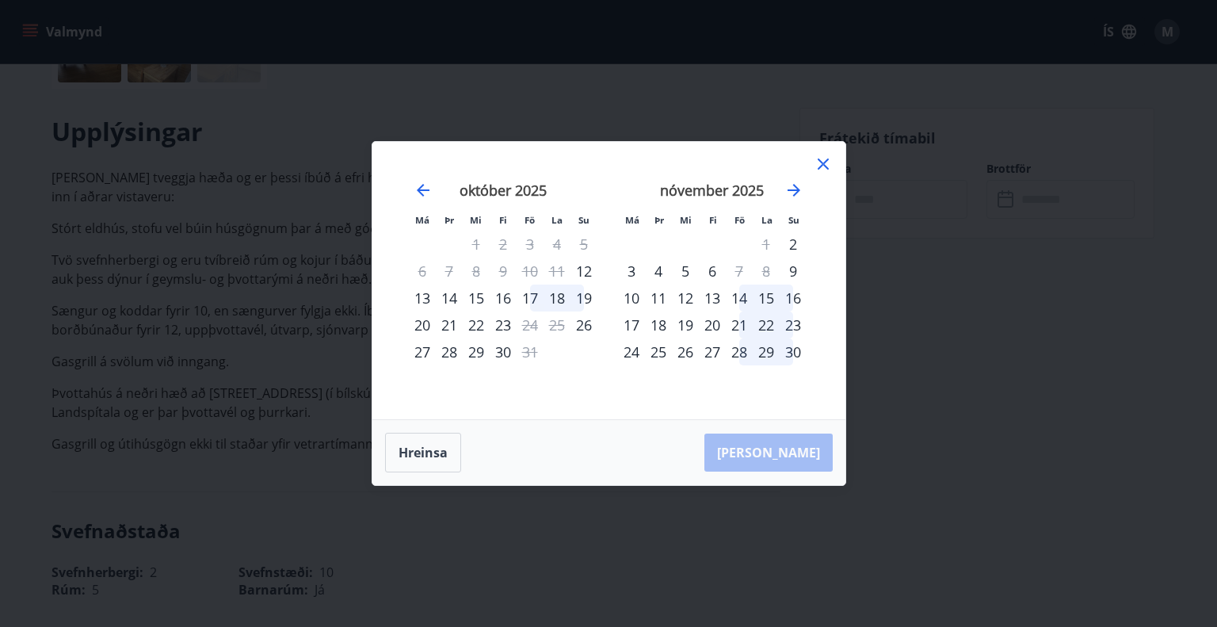
click at [1089, 307] on div "Má Þr Mi Fi Fö La Su Má Þr Mi Fi Fö La Su [DATE] 1 2 3 4 5 6 7 8 9 10 11 12 13 …" at bounding box center [608, 313] width 1217 height 627
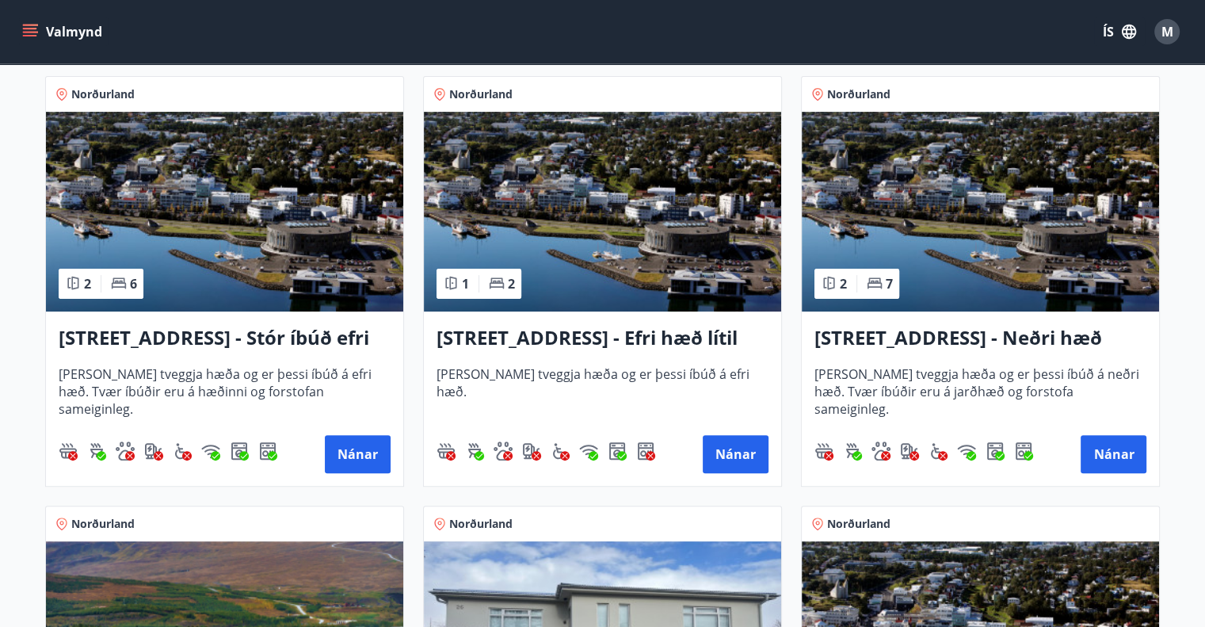
scroll to position [376, 0]
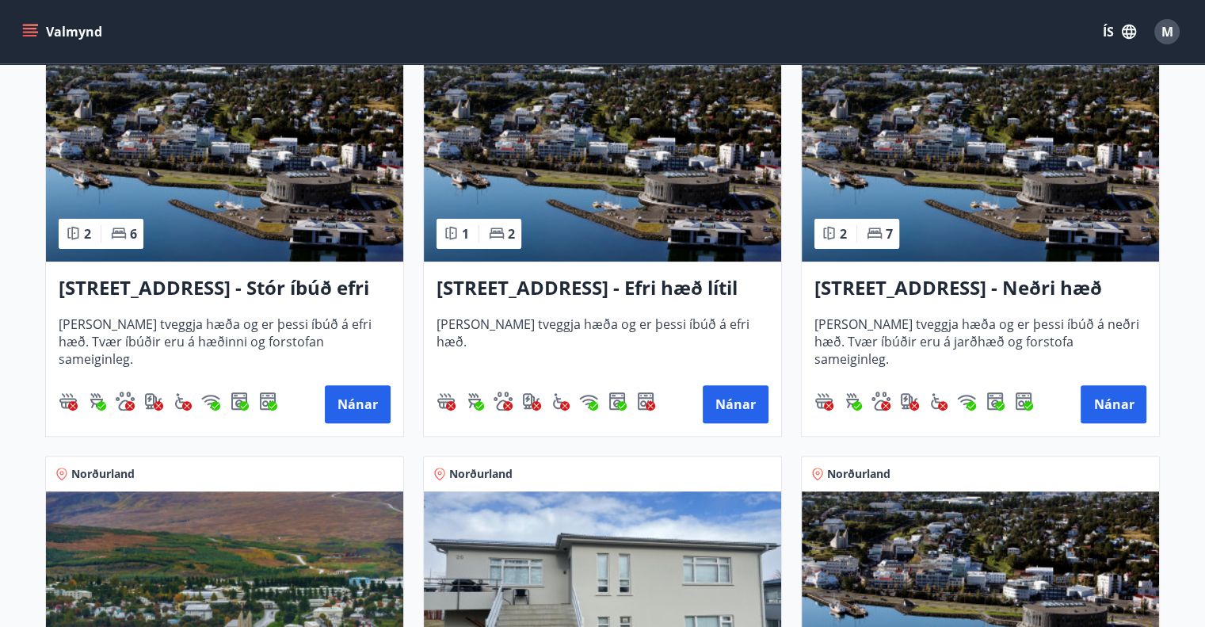
click at [242, 281] on h3 "[STREET_ADDRESS] - Stór íbúð efri hæð íbúð 1" at bounding box center [225, 288] width 332 height 29
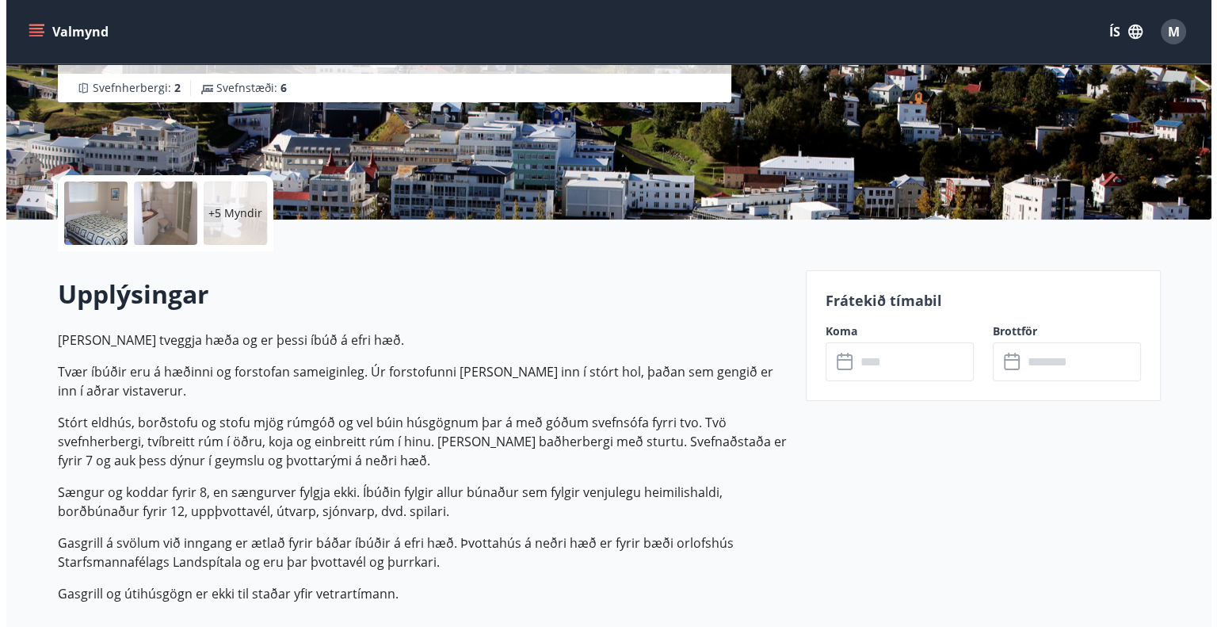
scroll to position [257, 0]
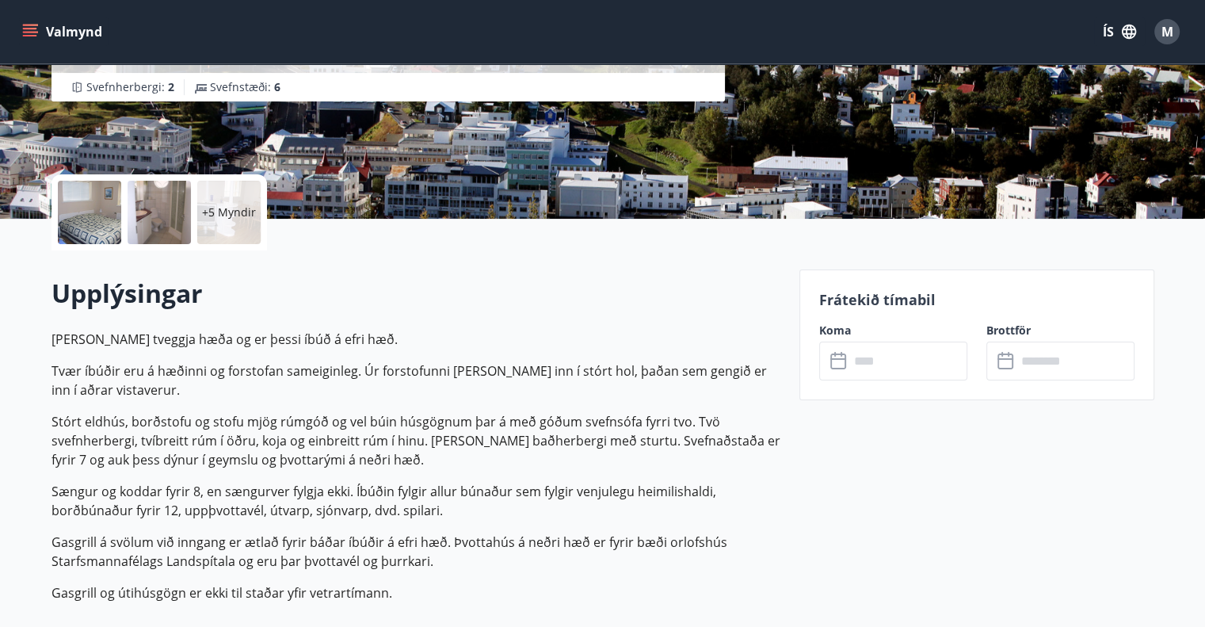
click at [82, 196] on div at bounding box center [89, 212] width 63 height 63
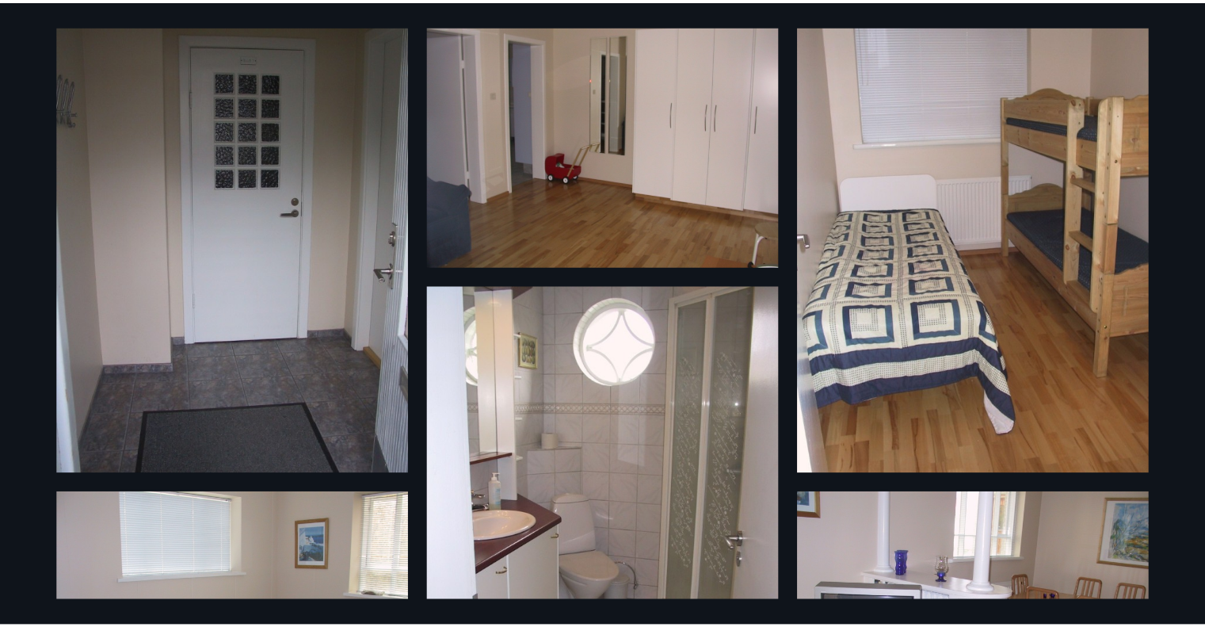
scroll to position [0, 0]
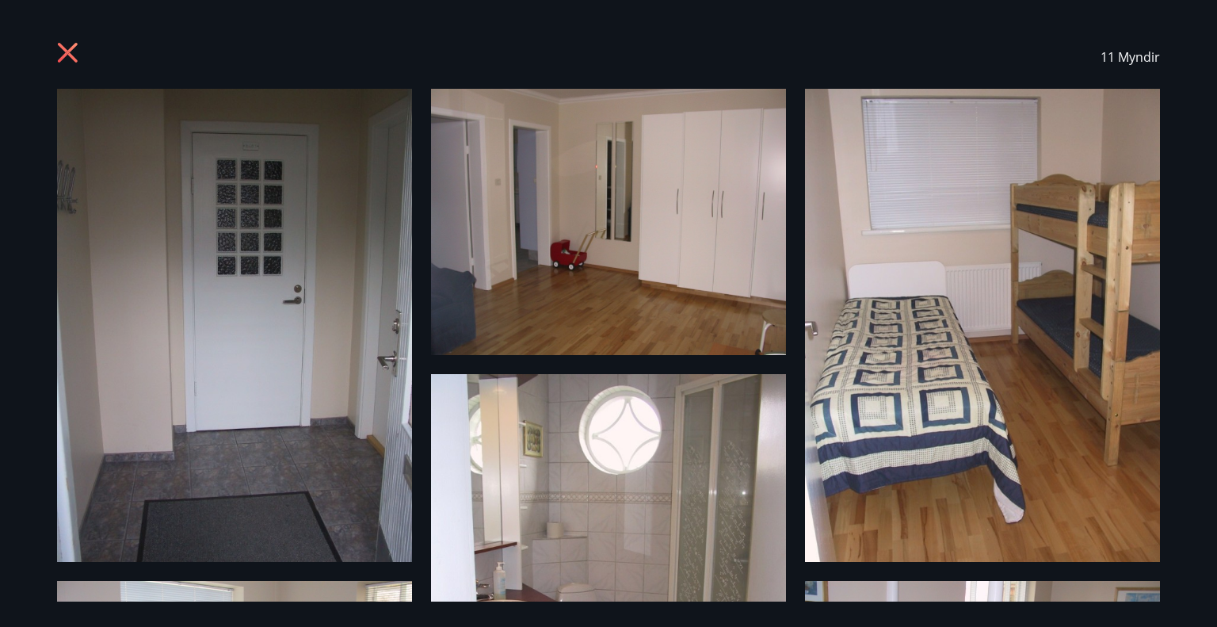
click at [80, 48] on icon at bounding box center [69, 54] width 25 height 25
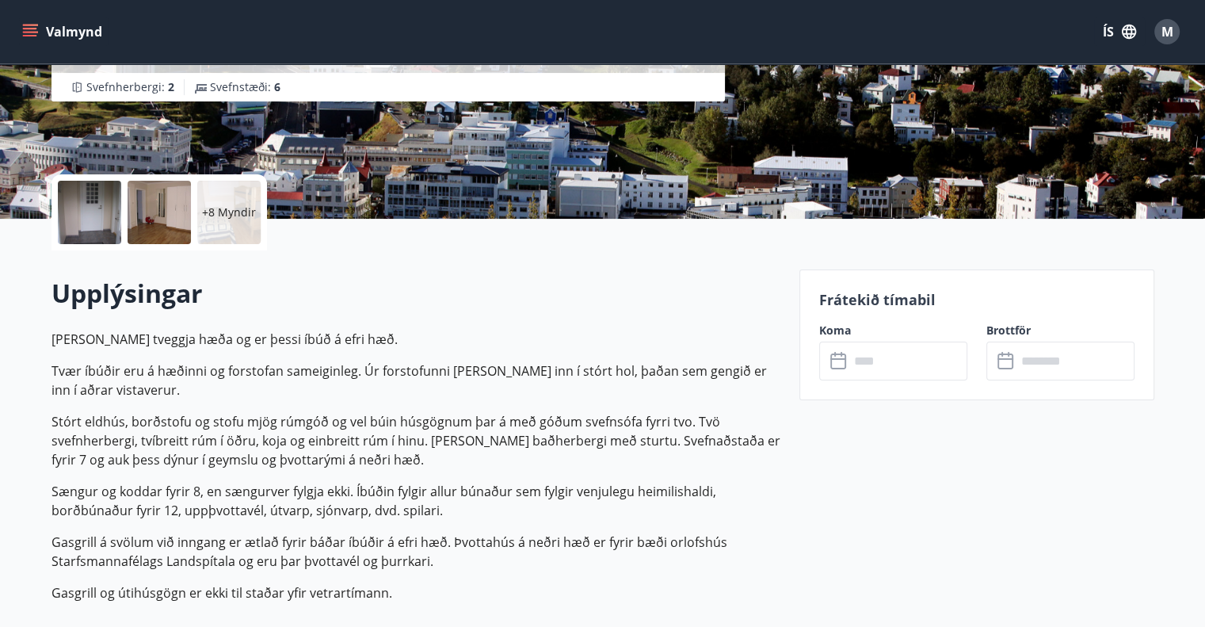
click at [889, 380] on div "Frátekið tímabil Koma ​ ​ Brottför ​ ​" at bounding box center [976, 334] width 355 height 131
click at [902, 353] on input "text" at bounding box center [908, 360] width 118 height 39
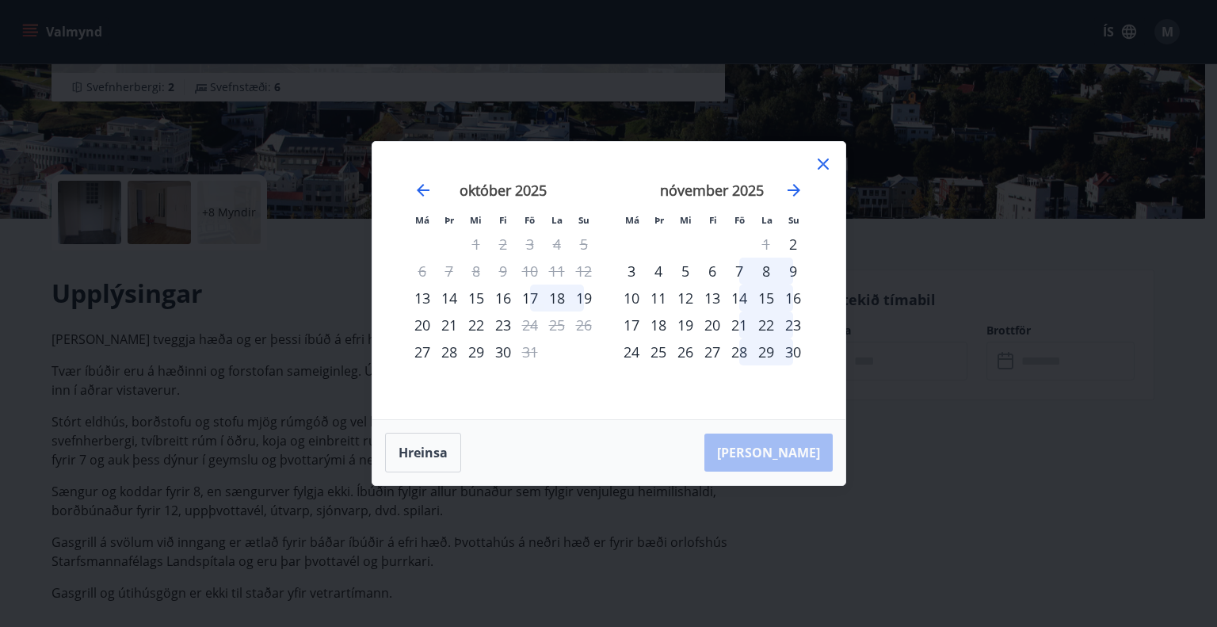
click at [826, 158] on icon at bounding box center [823, 163] width 19 height 19
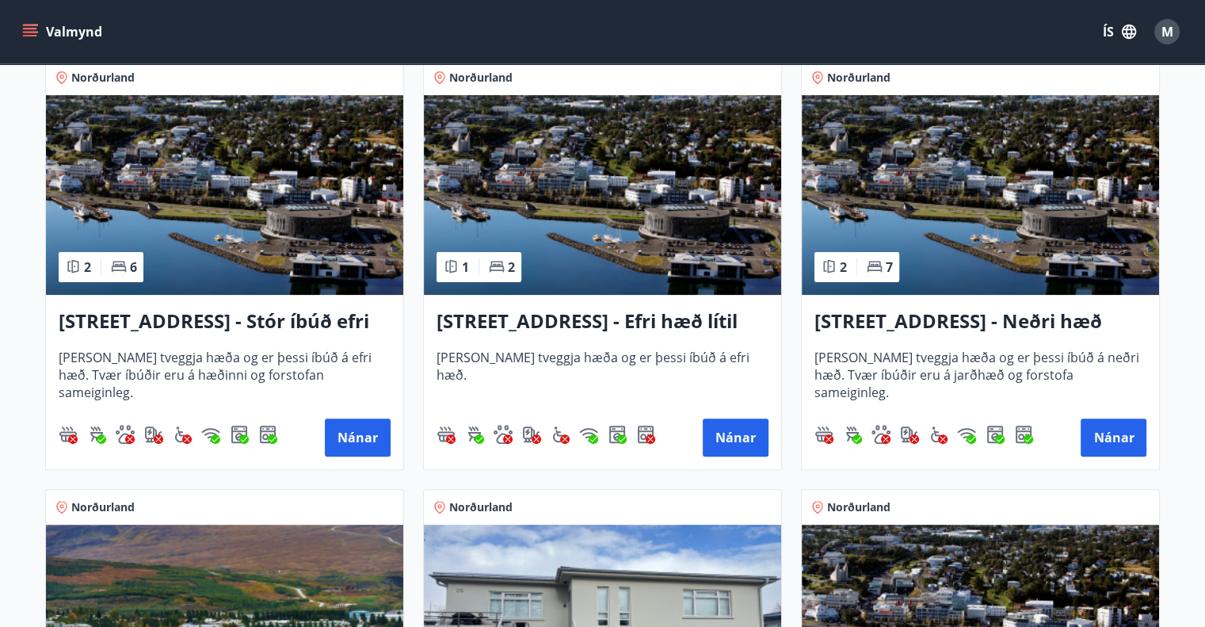
scroll to position [350, 0]
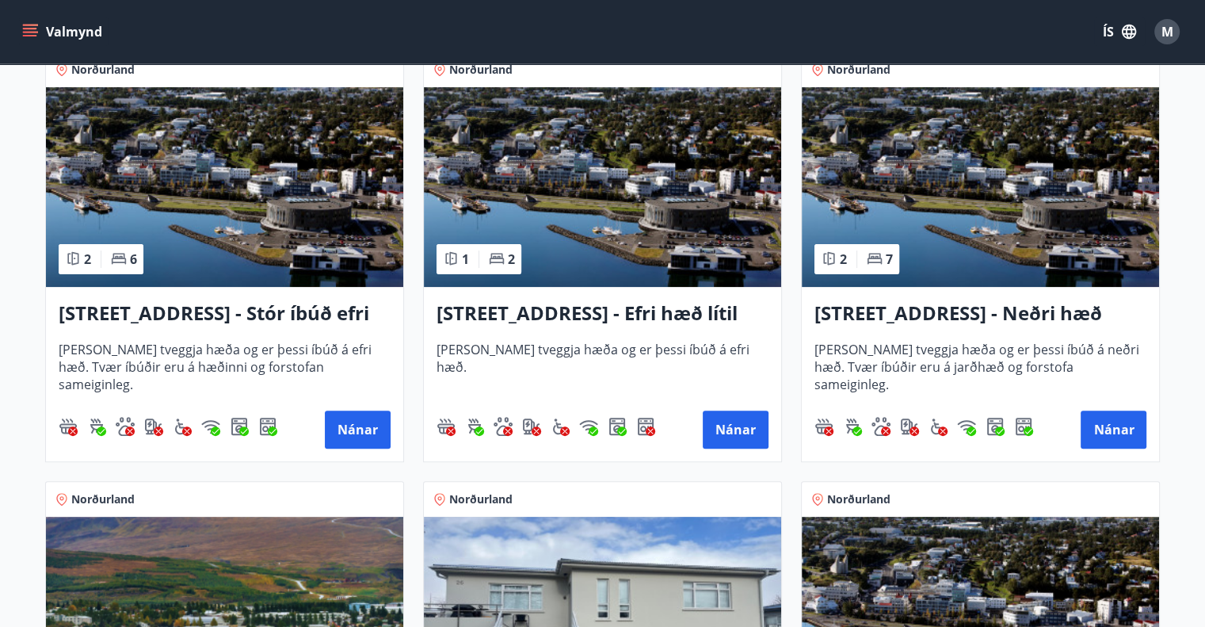
click at [315, 307] on h3 "[STREET_ADDRESS] - Stór íbúð efri hæð íbúð 1" at bounding box center [225, 313] width 332 height 29
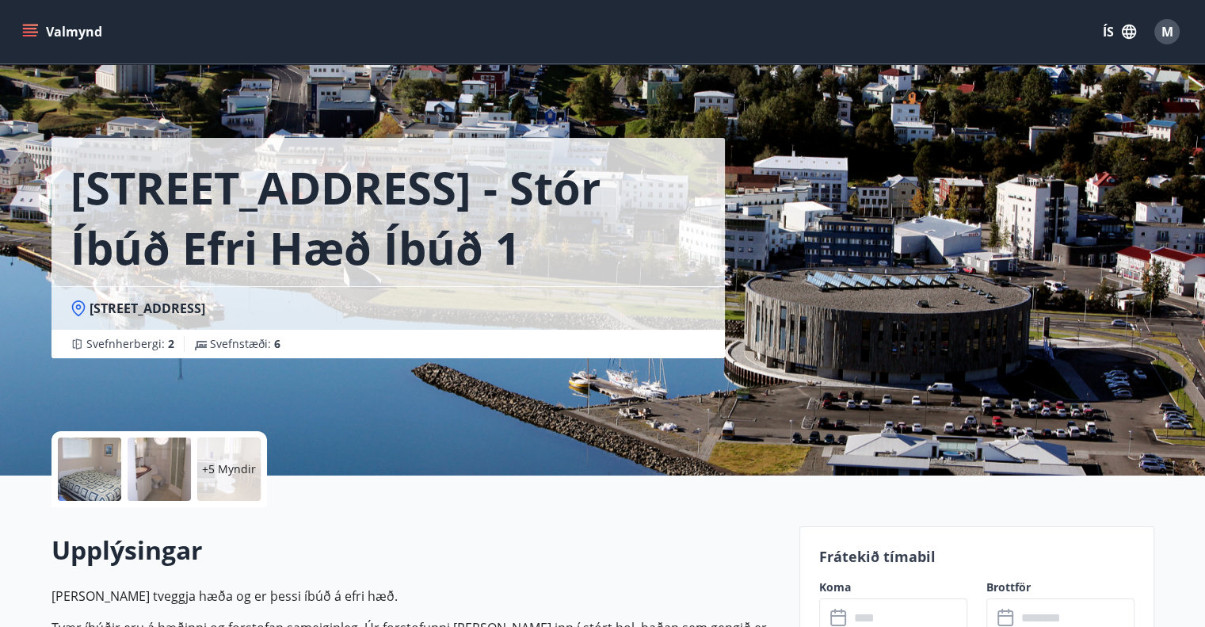
scroll to position [303, 0]
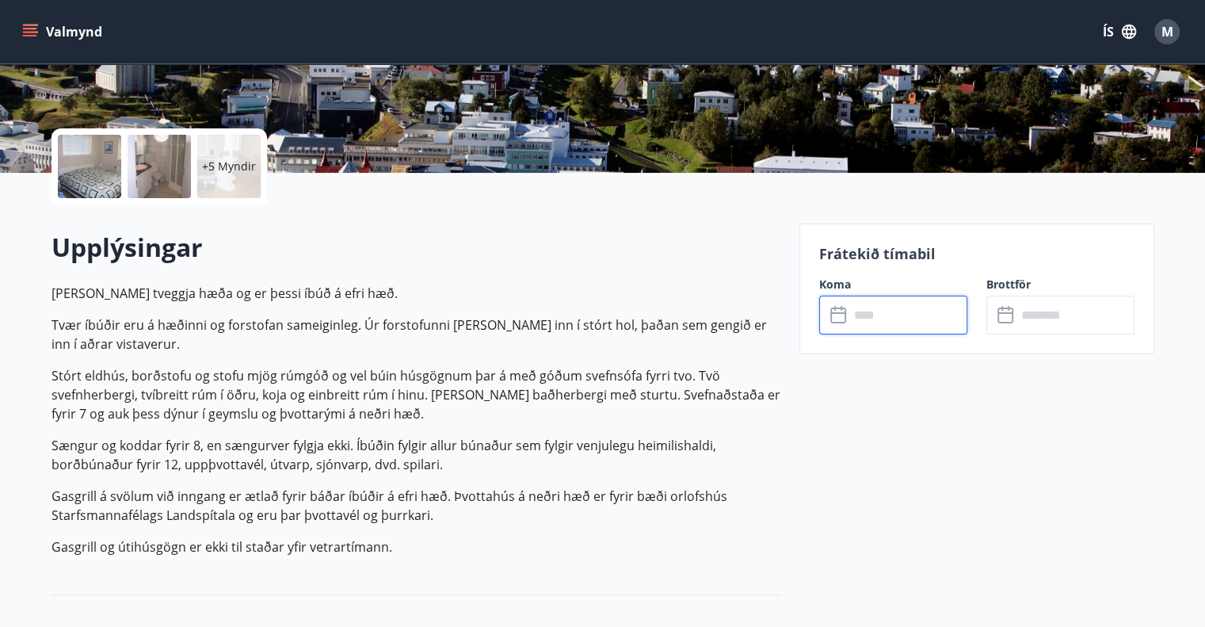
click at [908, 308] on input "text" at bounding box center [908, 315] width 118 height 39
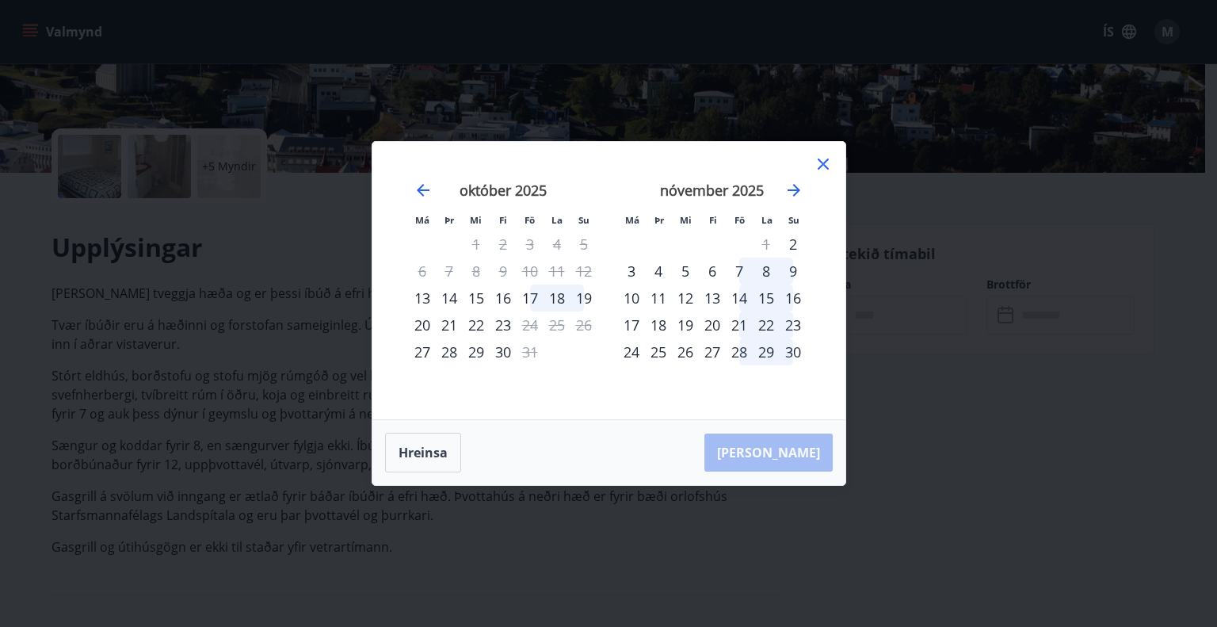
click at [820, 161] on icon at bounding box center [823, 163] width 11 height 11
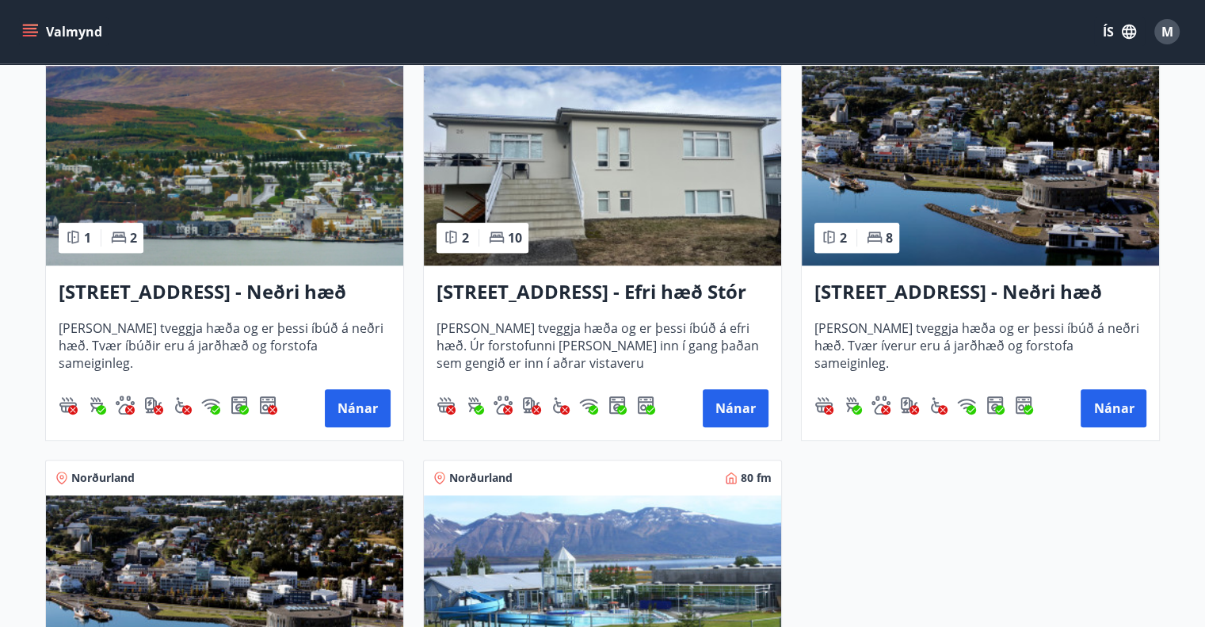
scroll to position [800, 0]
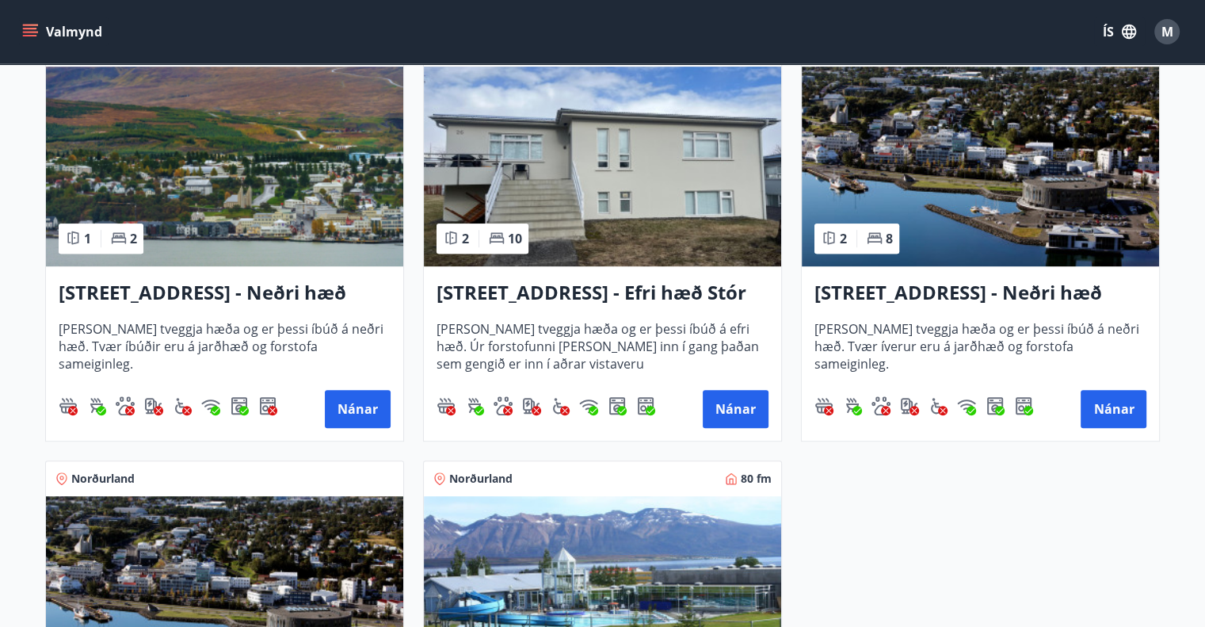
click at [977, 307] on div "[STREET_ADDRESS] - Neðri hæð íbúð 2 [PERSON_NAME] tveggja hæða og er þessi íbúð…" at bounding box center [980, 353] width 357 height 174
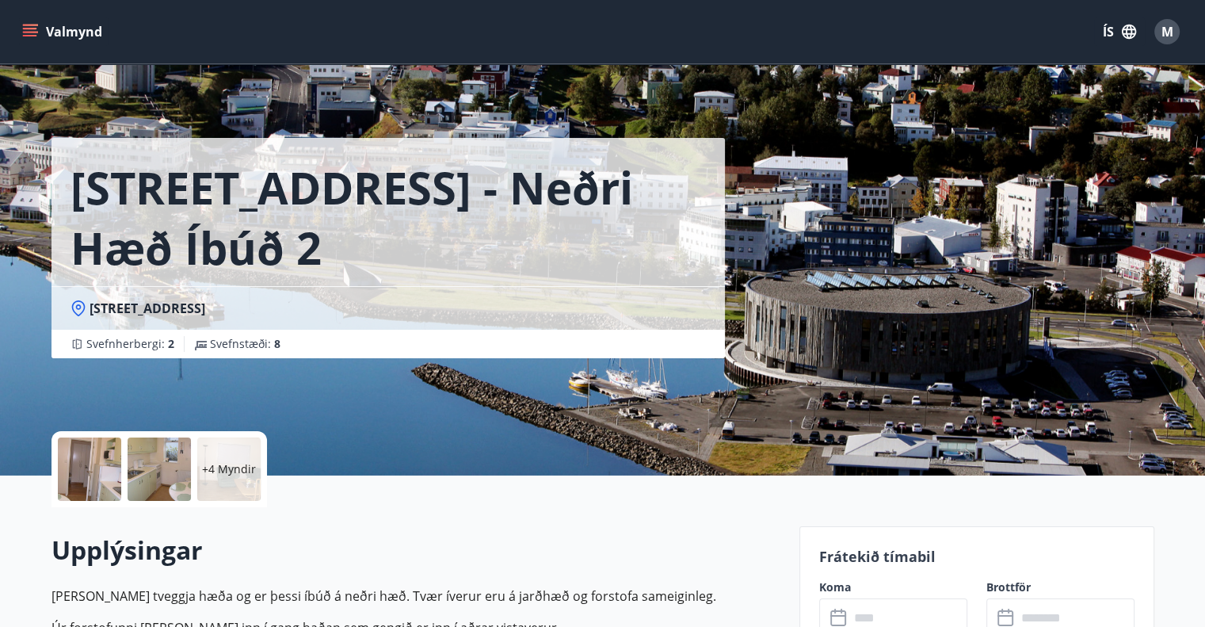
click at [95, 459] on div at bounding box center [89, 468] width 63 height 63
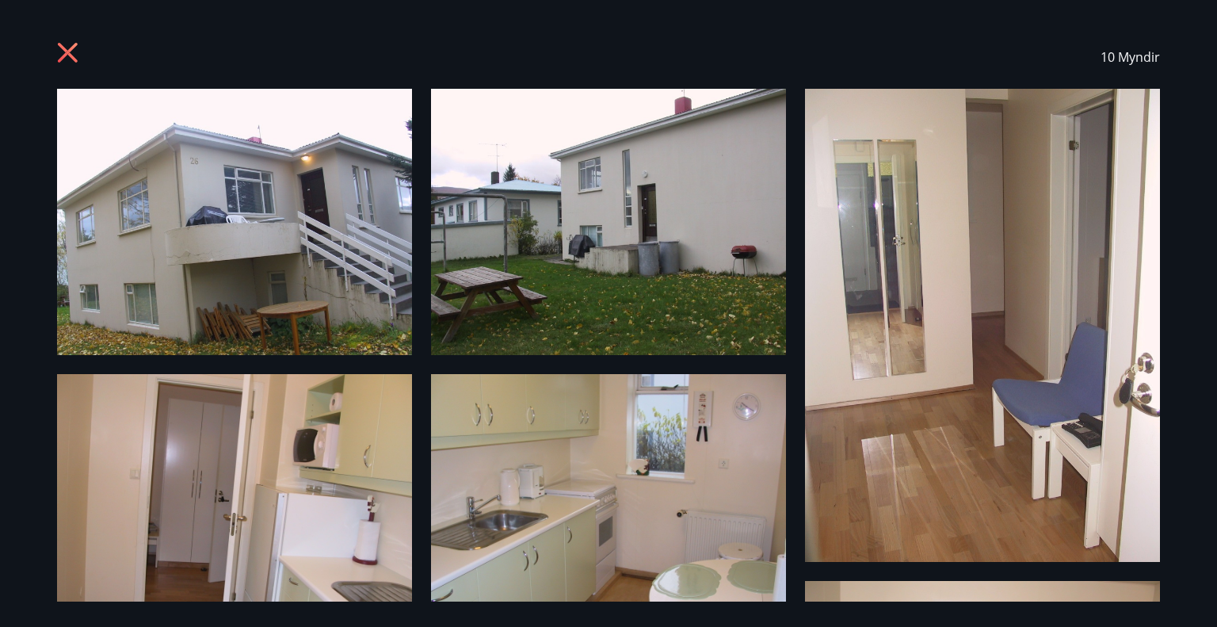
click at [67, 58] on icon at bounding box center [69, 54] width 25 height 25
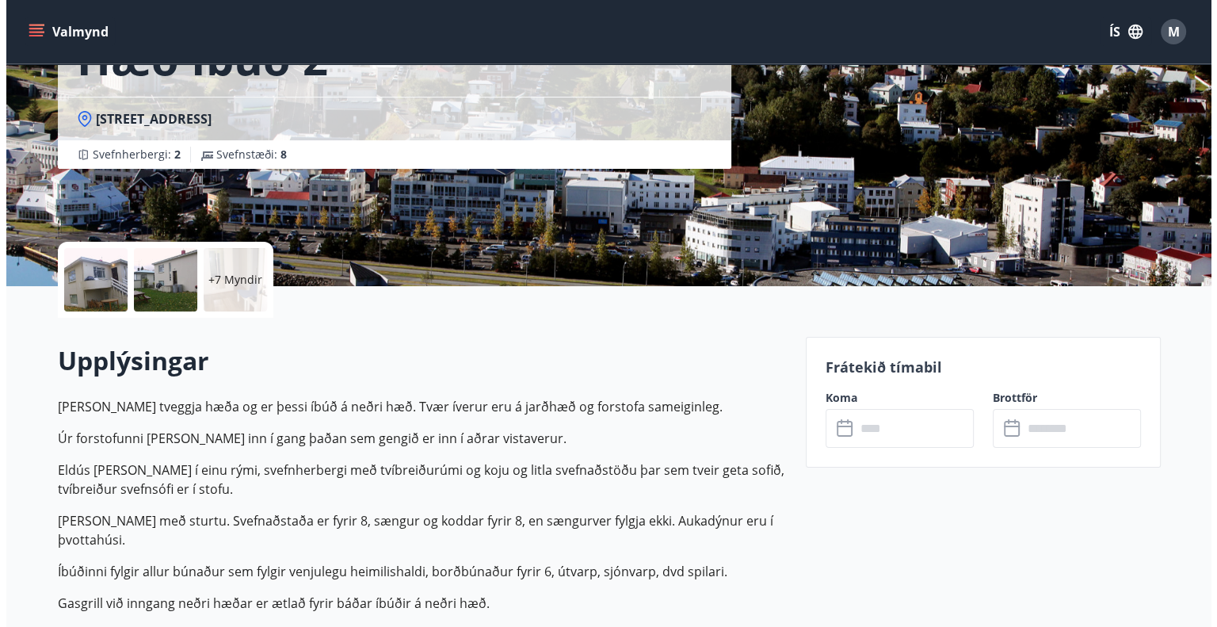
scroll to position [190, 0]
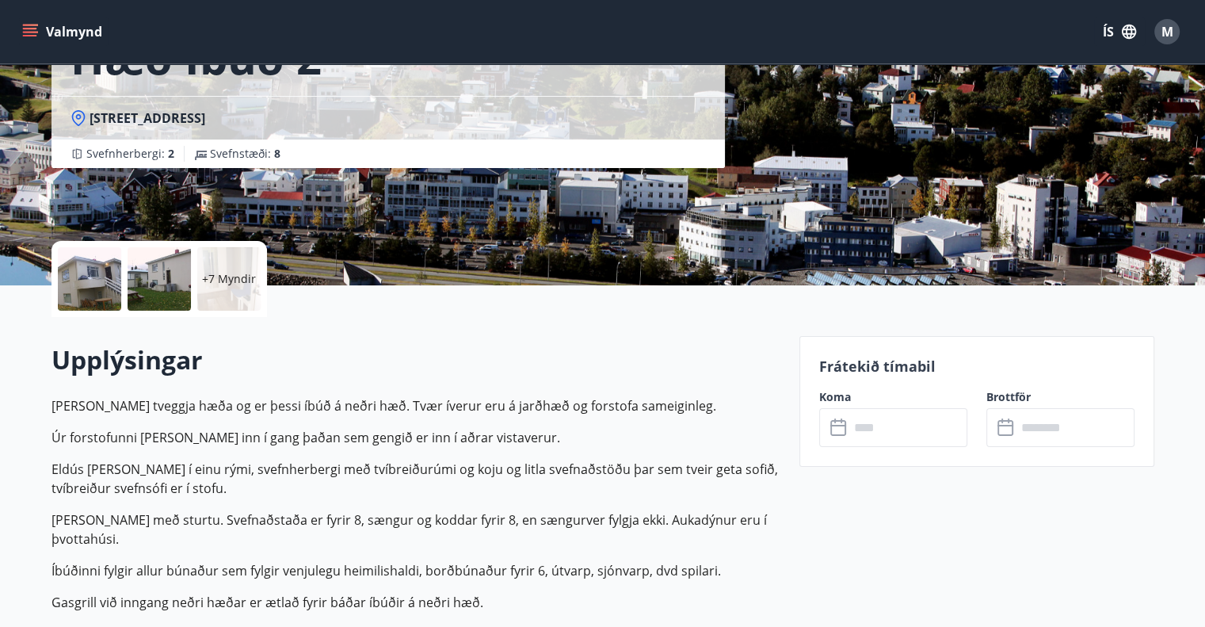
click at [212, 279] on p "+7 Myndir" at bounding box center [229, 279] width 54 height 16
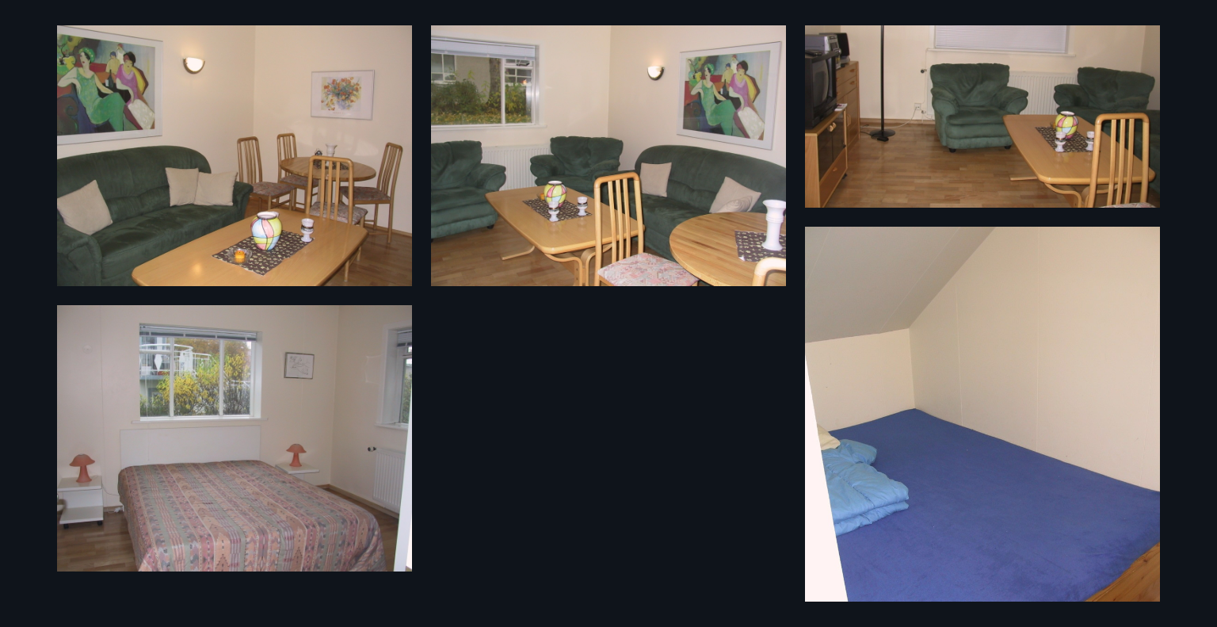
scroll to position [631, 0]
